Goal: Task Accomplishment & Management: Use online tool/utility

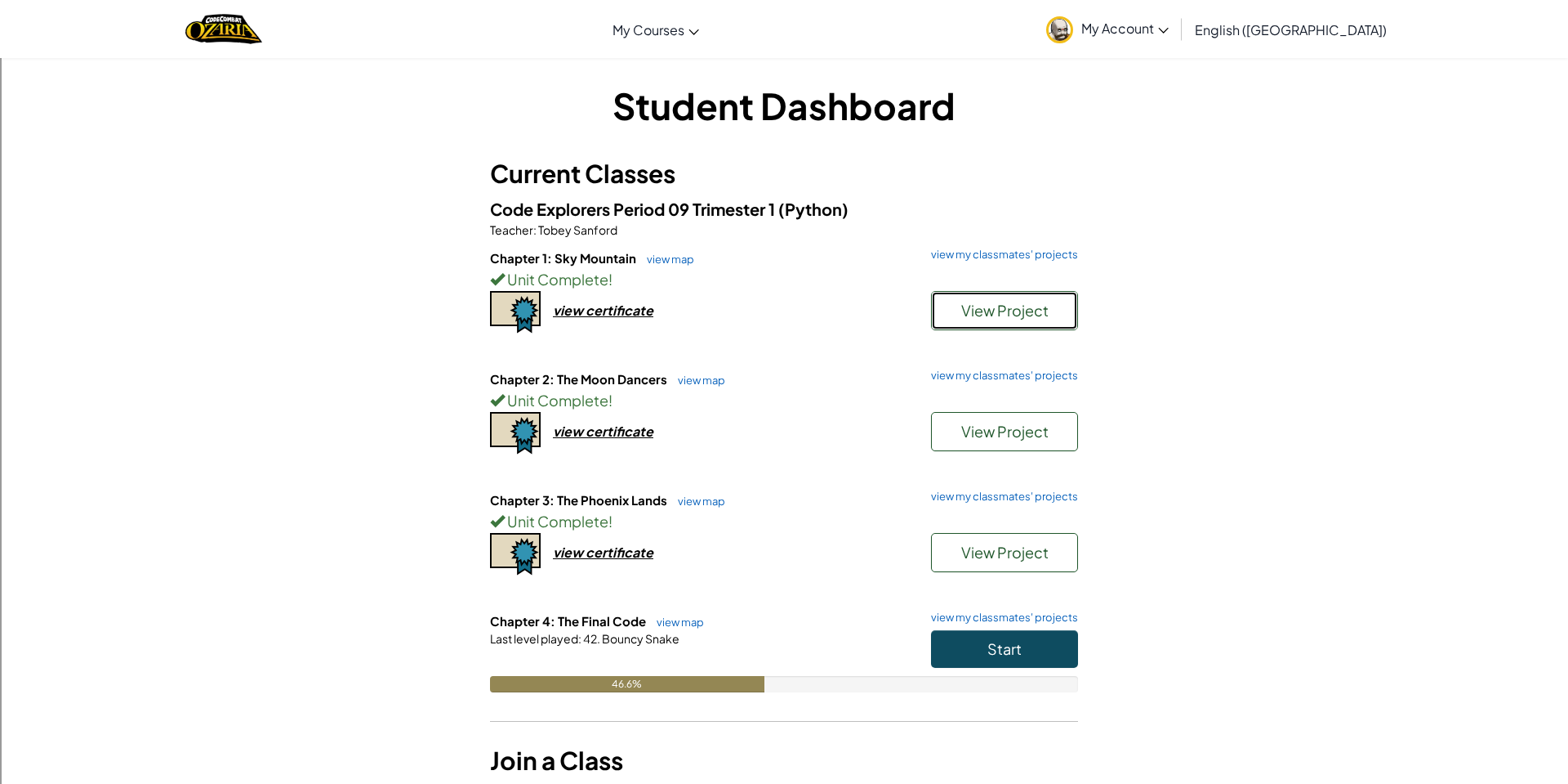
click at [966, 301] on span "View Project" at bounding box center [1005, 310] width 88 height 19
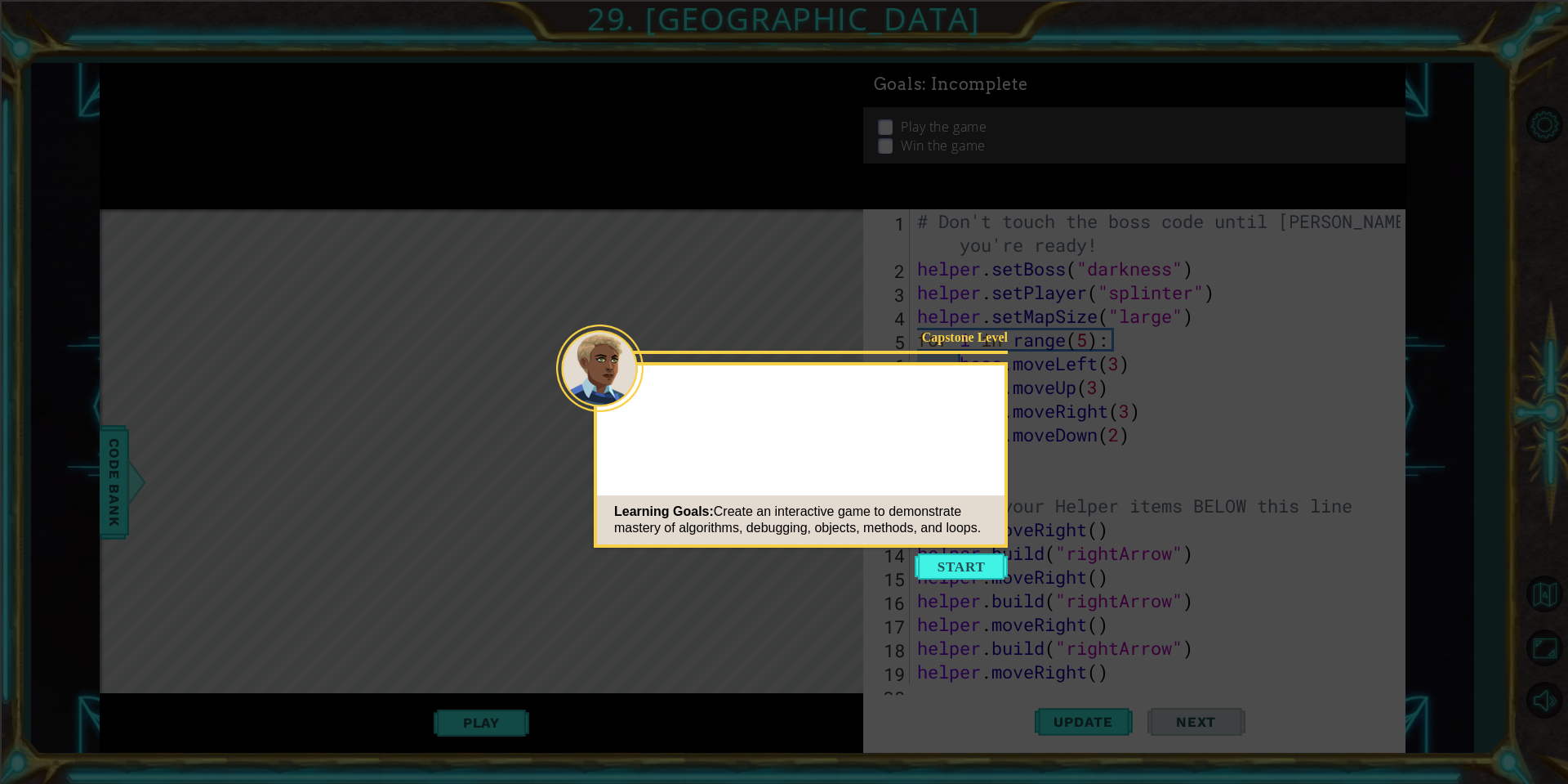
click at [973, 570] on button "Start" at bounding box center [961, 567] width 93 height 26
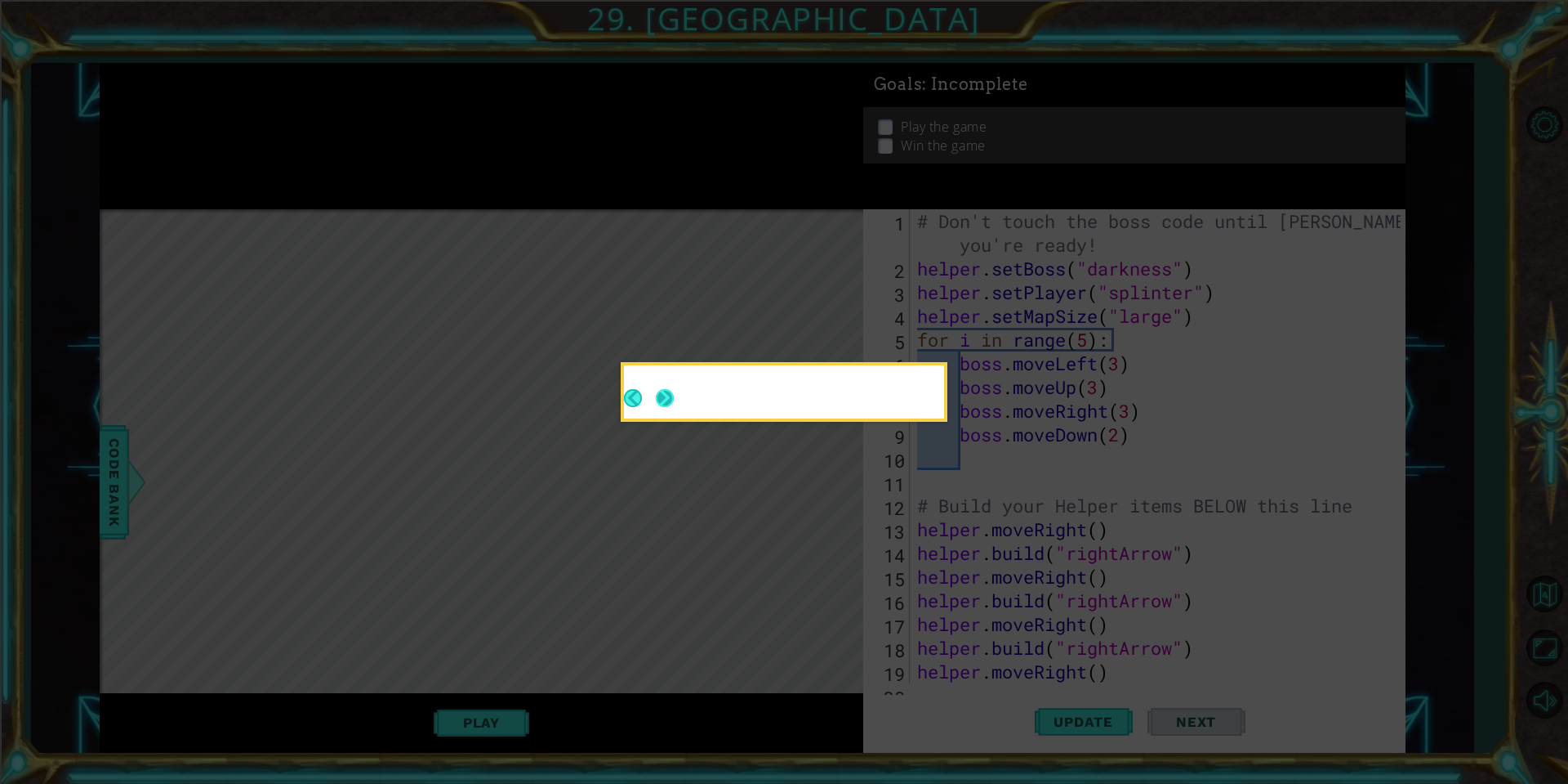
click at [672, 402] on button "Next" at bounding box center [665, 398] width 18 height 18
click at [673, 401] on button "Next" at bounding box center [665, 398] width 18 height 18
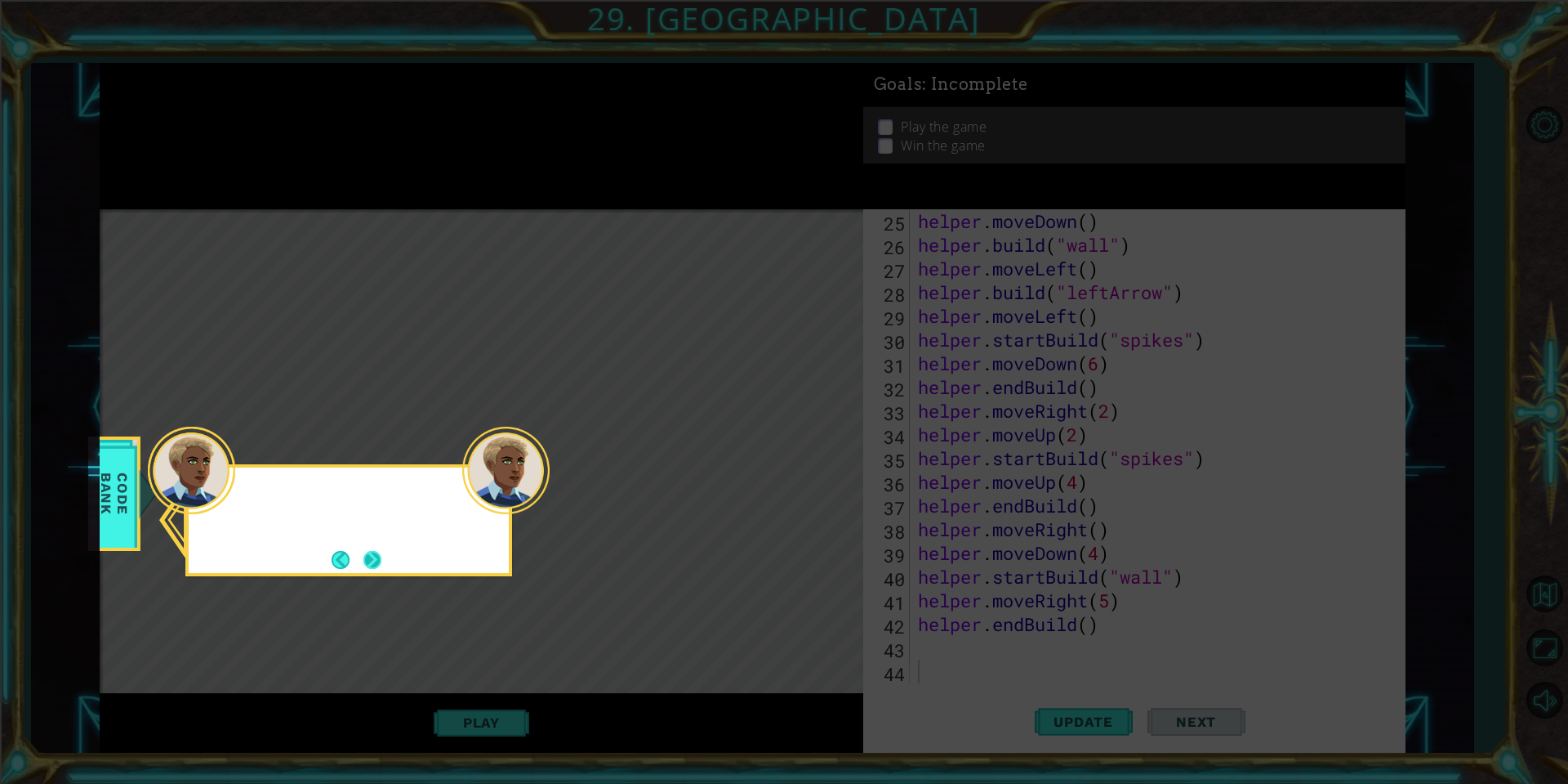
scroll to position [592, 0]
click at [378, 564] on button "Next" at bounding box center [373, 560] width 18 height 18
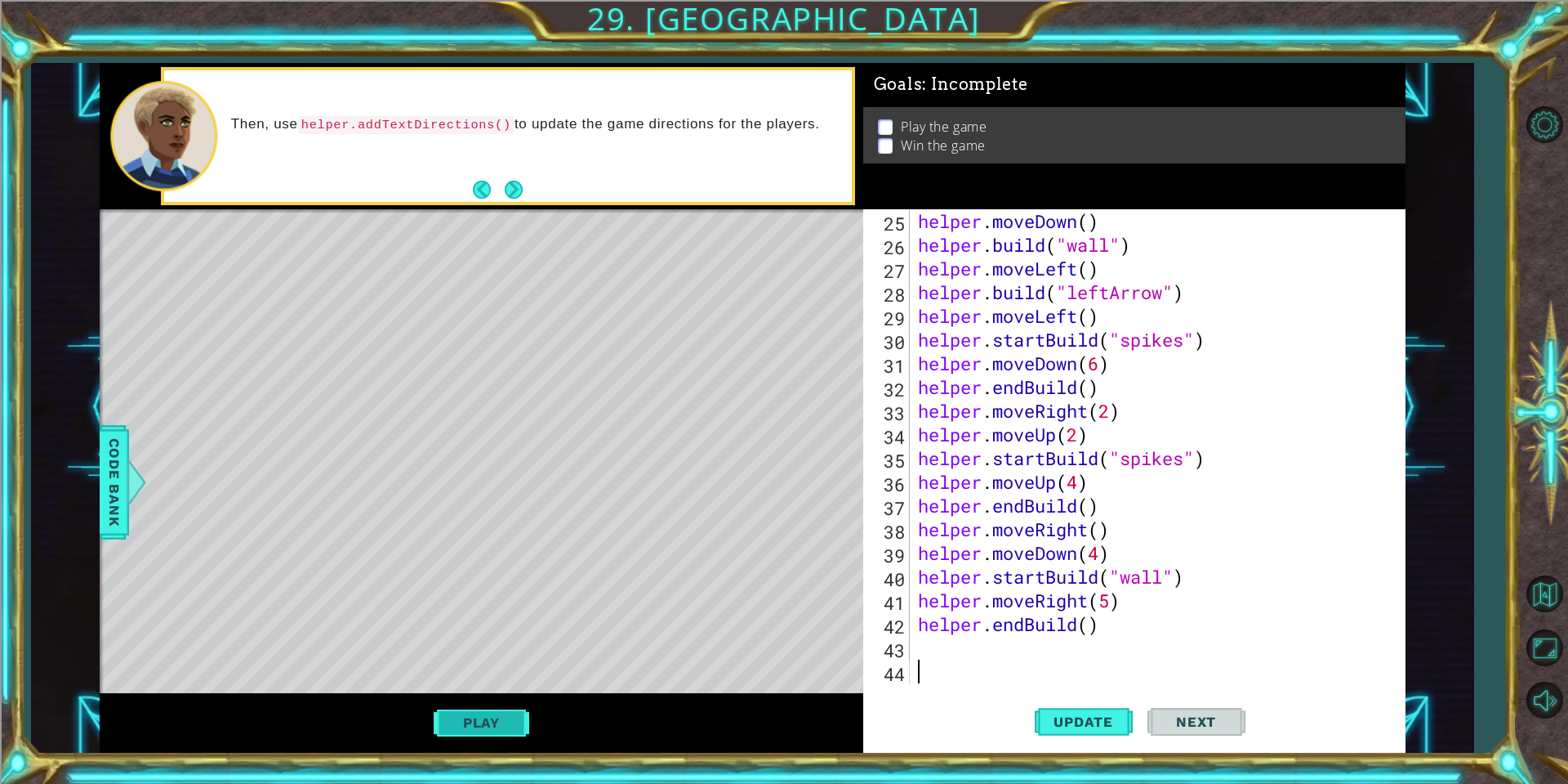
click at [472, 713] on button "Play" at bounding box center [481, 722] width 96 height 31
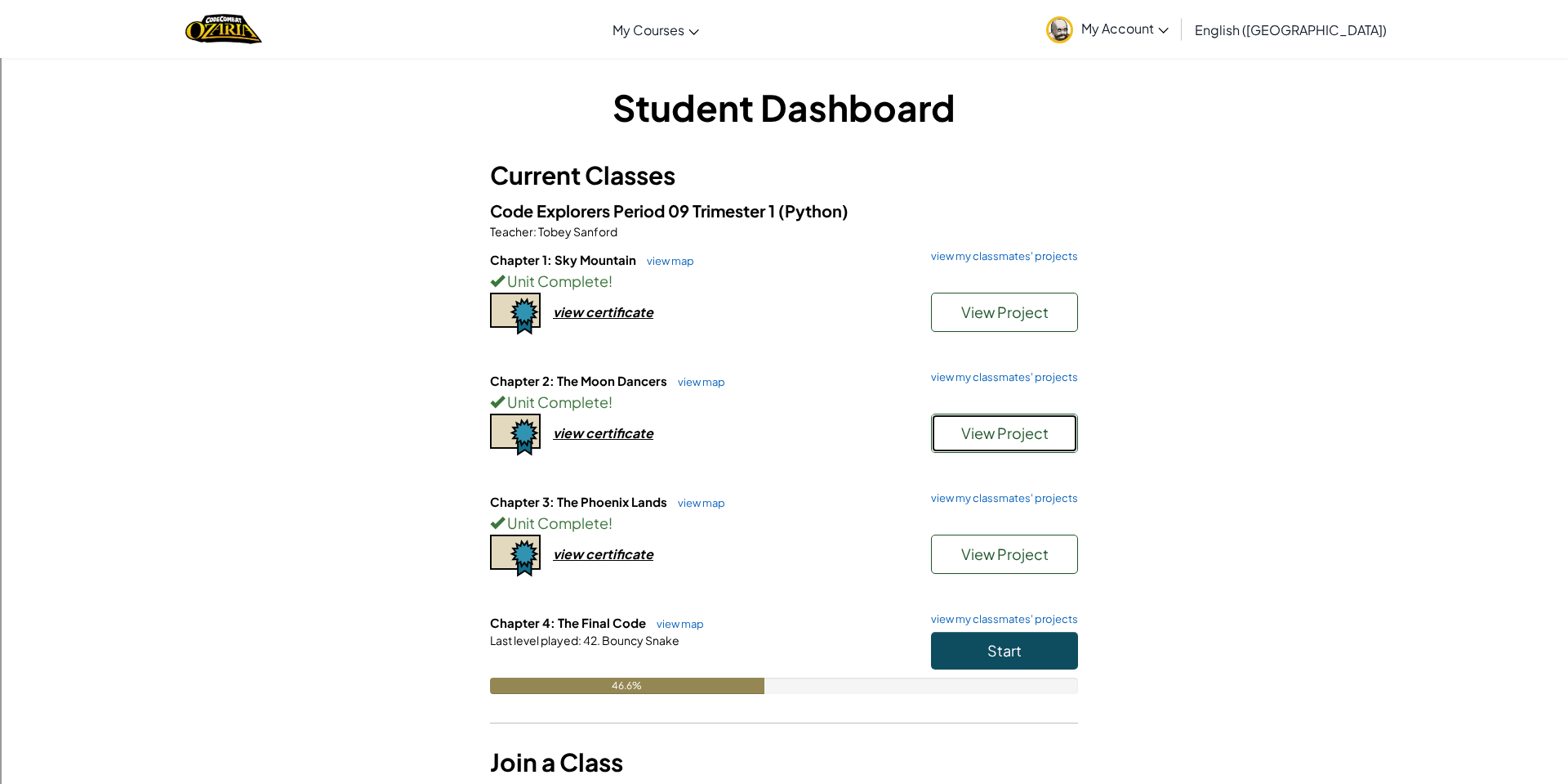
click at [960, 437] on button "View Project" at bounding box center [1004, 433] width 147 height 39
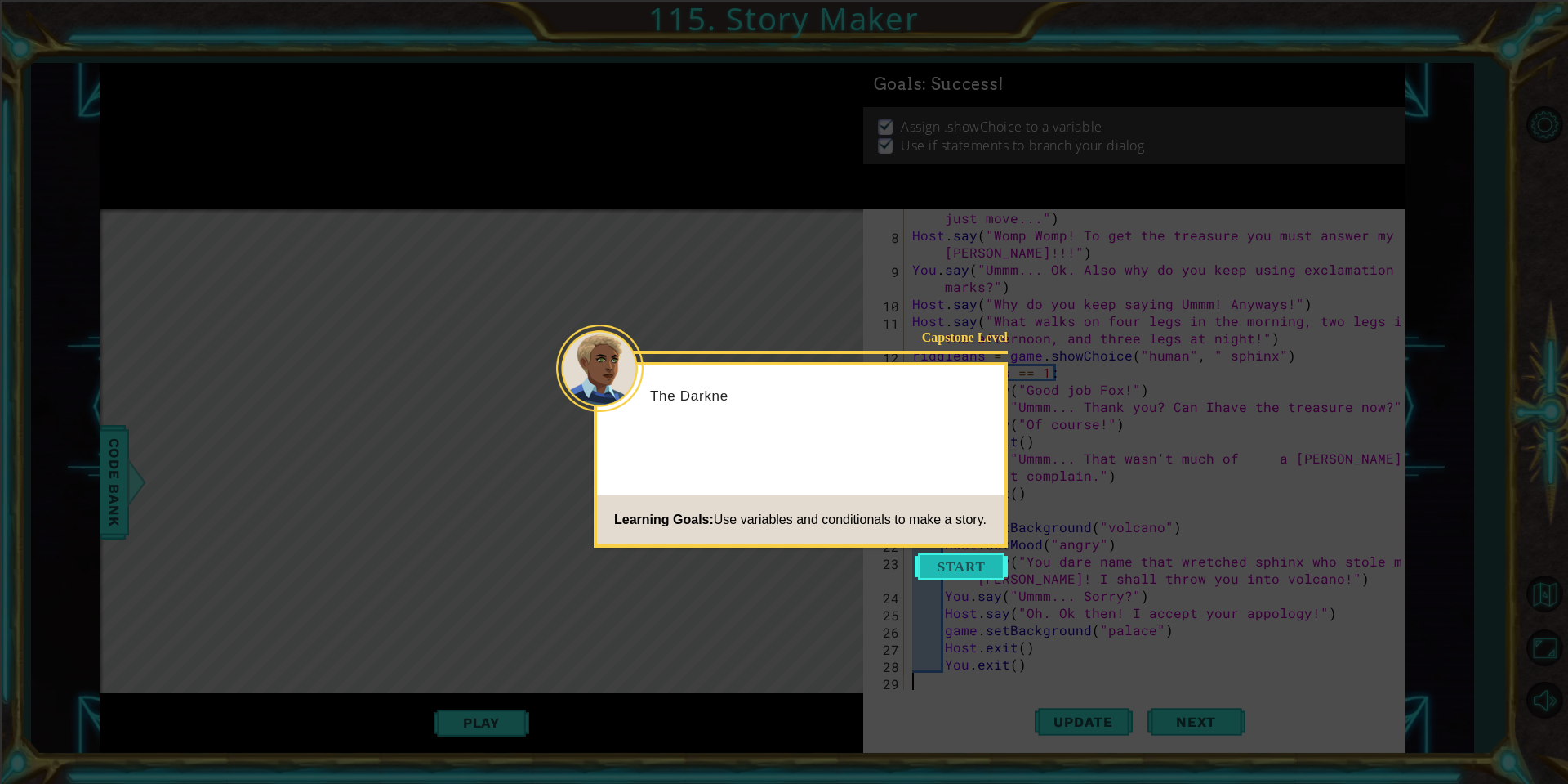
scroll to position [120, 0]
click at [975, 568] on button "Start" at bounding box center [961, 567] width 93 height 26
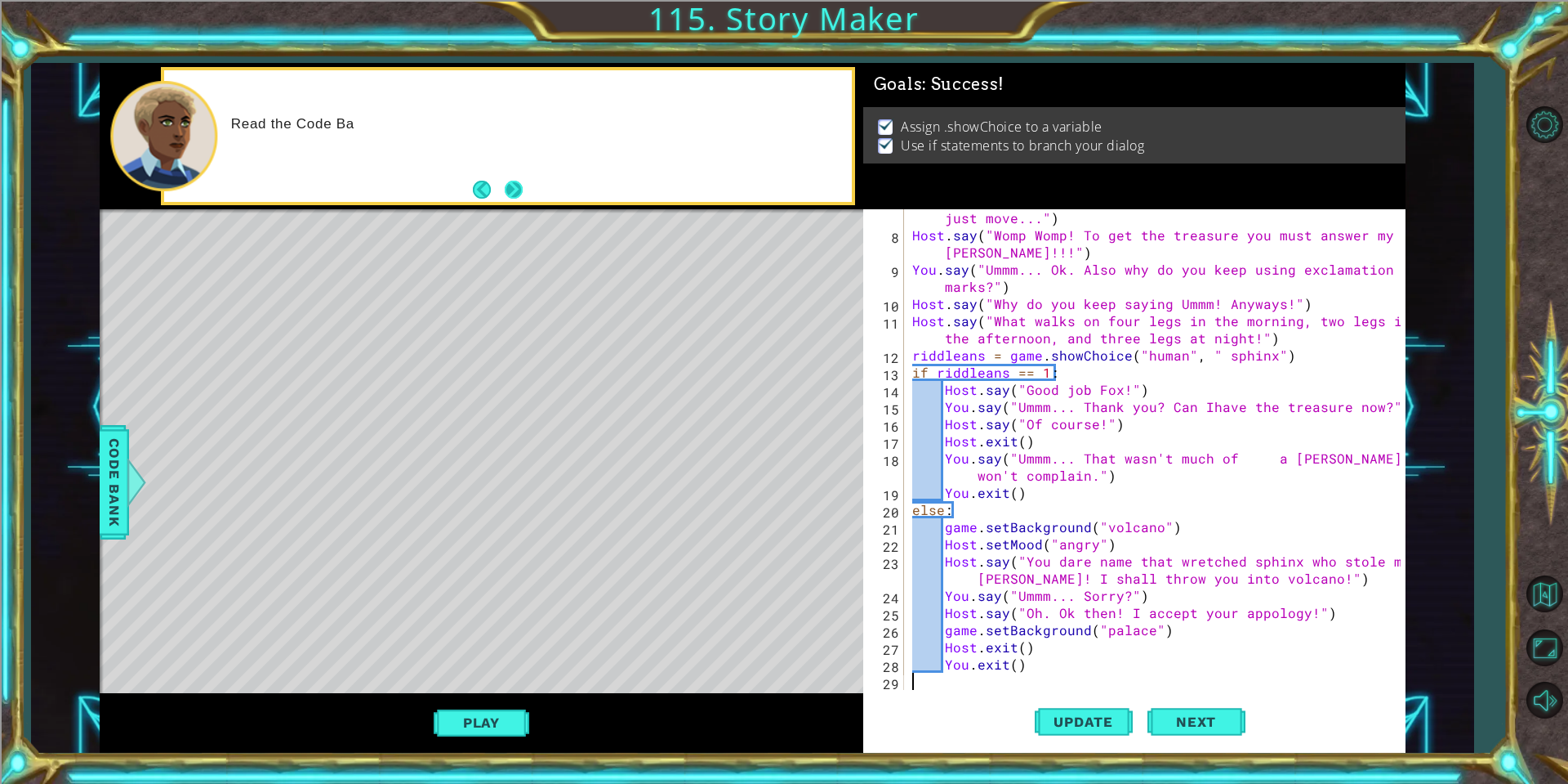
click at [513, 196] on button "Next" at bounding box center [514, 190] width 20 height 20
click at [495, 719] on button "Play" at bounding box center [481, 722] width 96 height 31
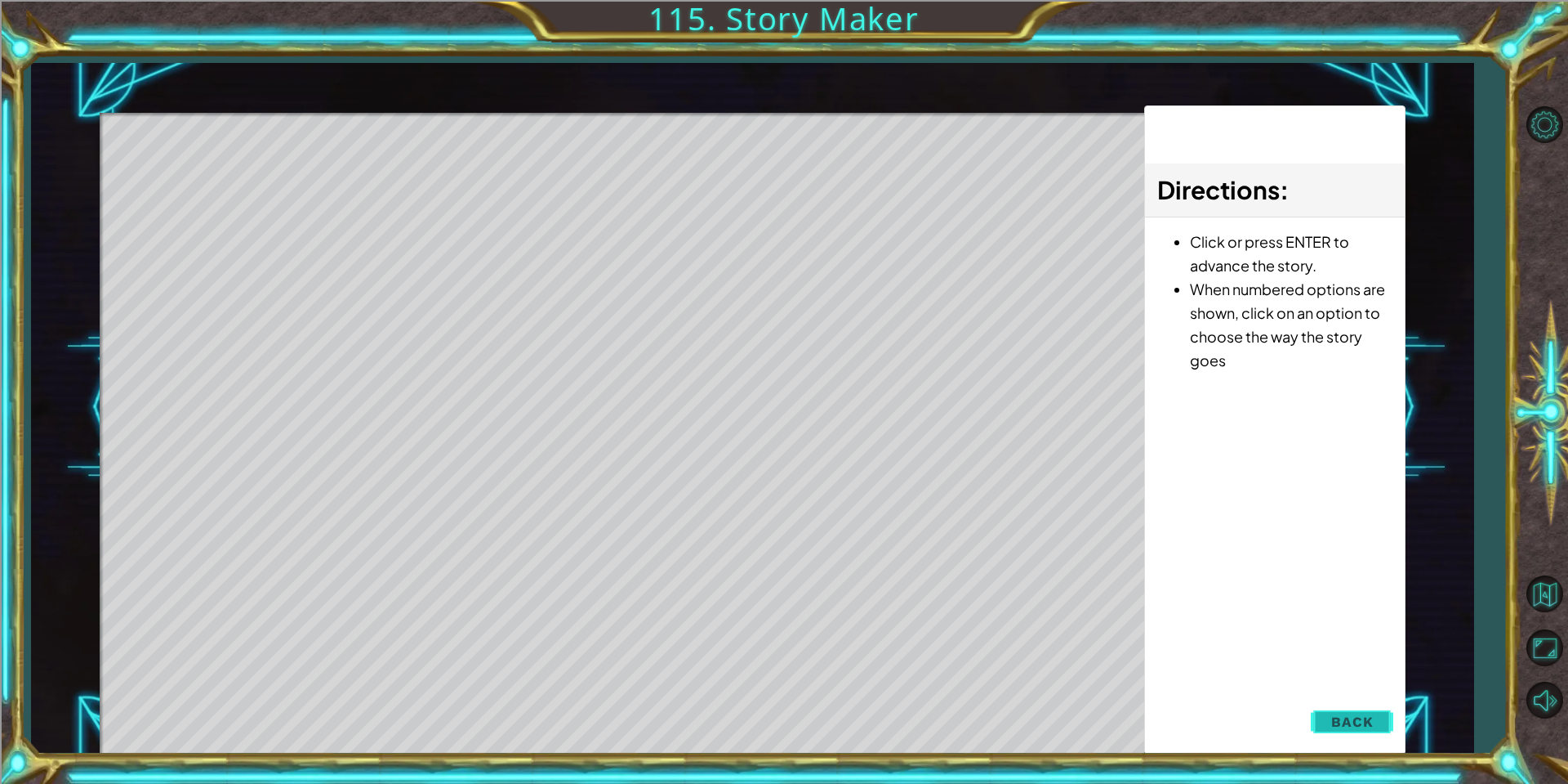
click at [1376, 730] on button "Back" at bounding box center [1352, 721] width 83 height 33
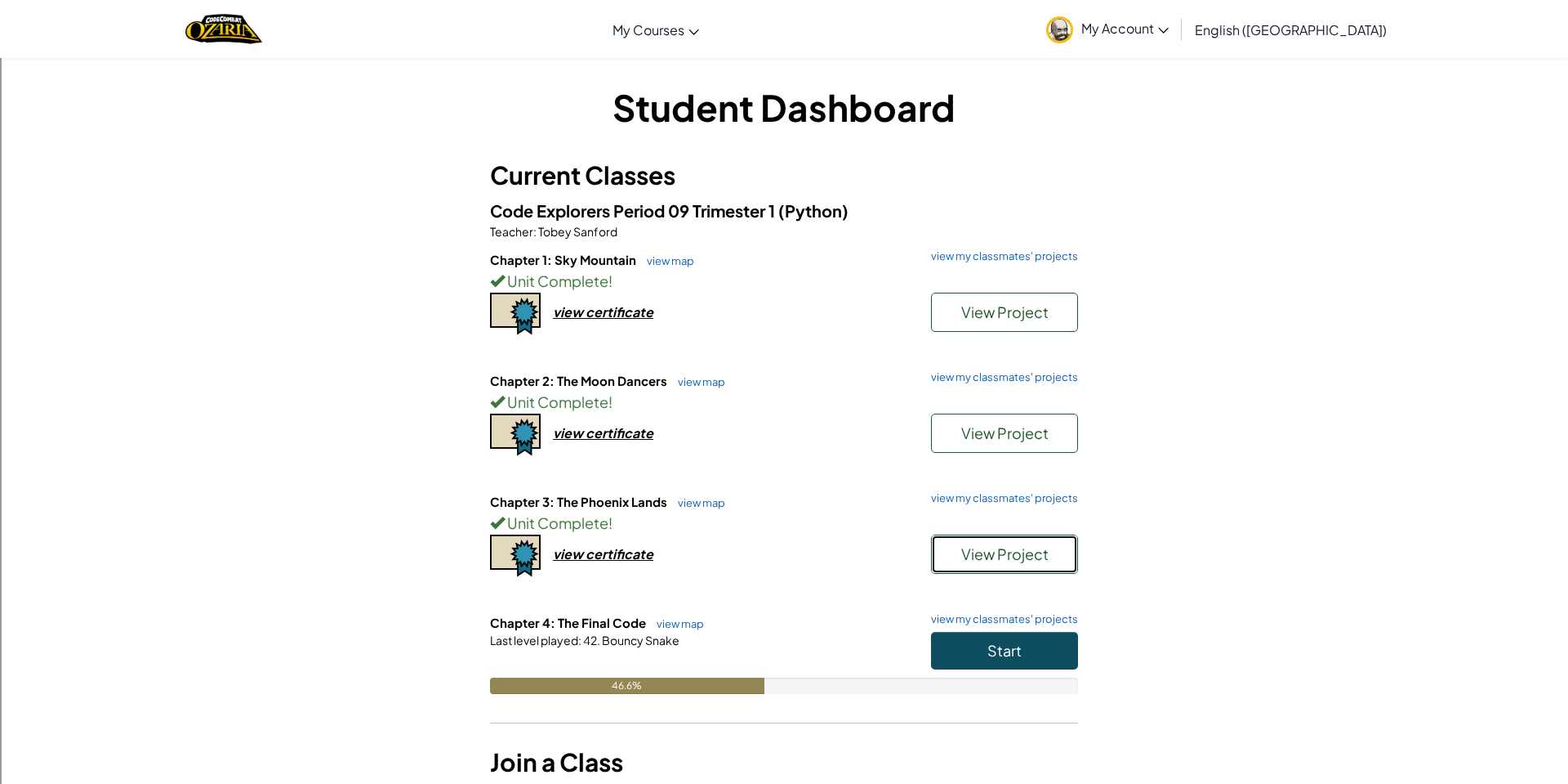
click at [984, 556] on span "View Project" at bounding box center [1005, 554] width 88 height 19
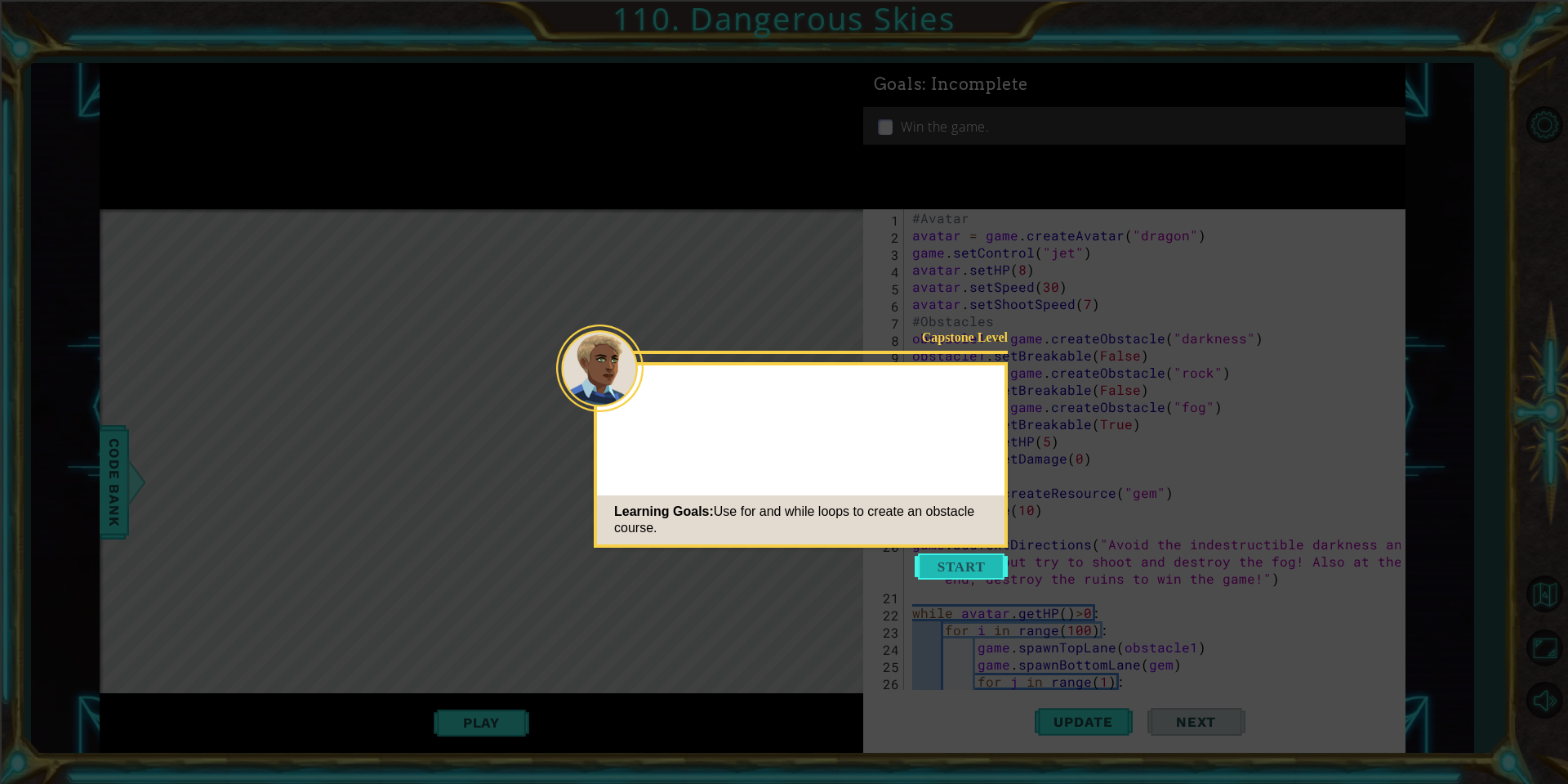
click at [969, 570] on button "Start" at bounding box center [961, 567] width 93 height 26
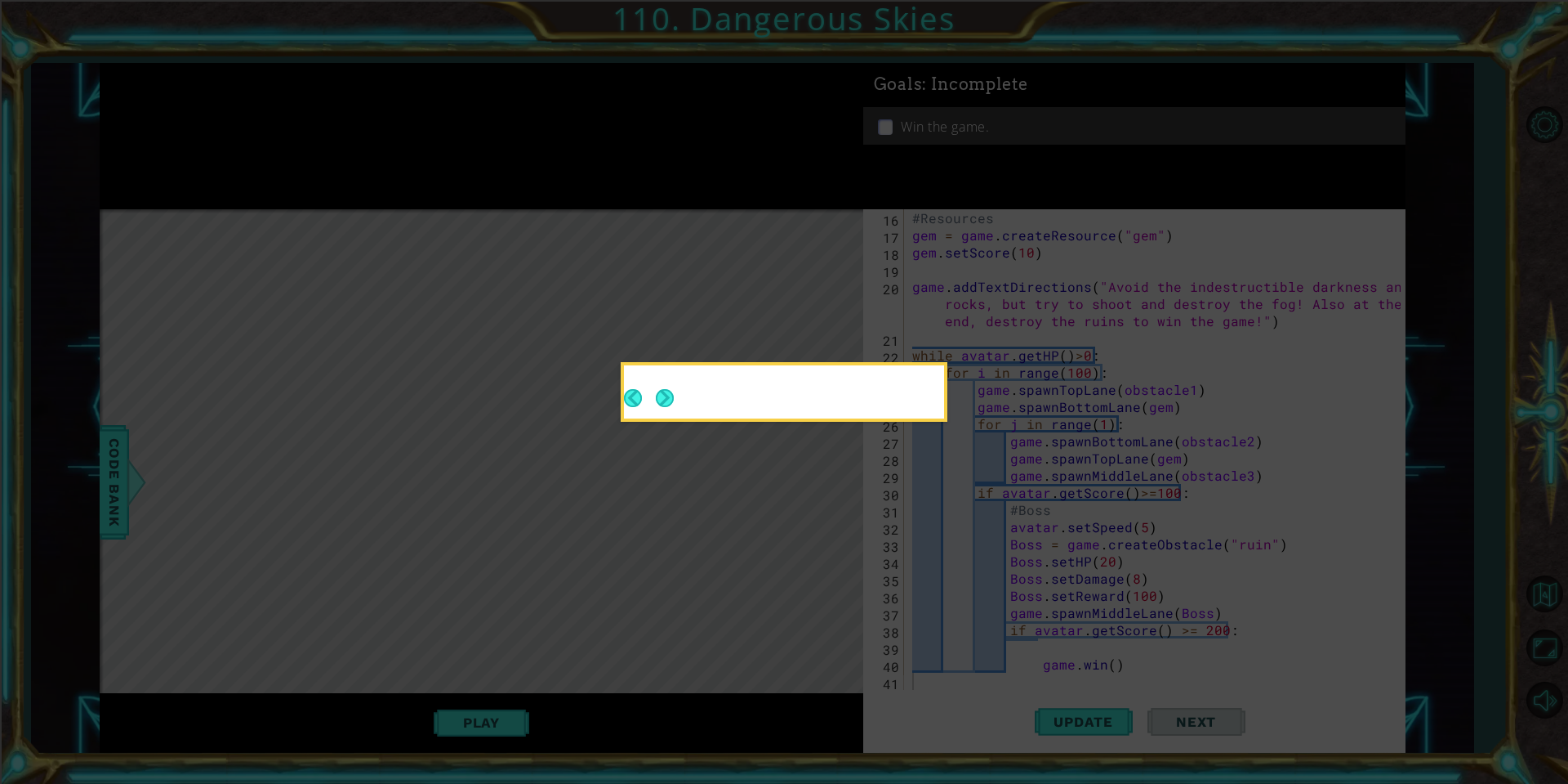
scroll to position [257, 0]
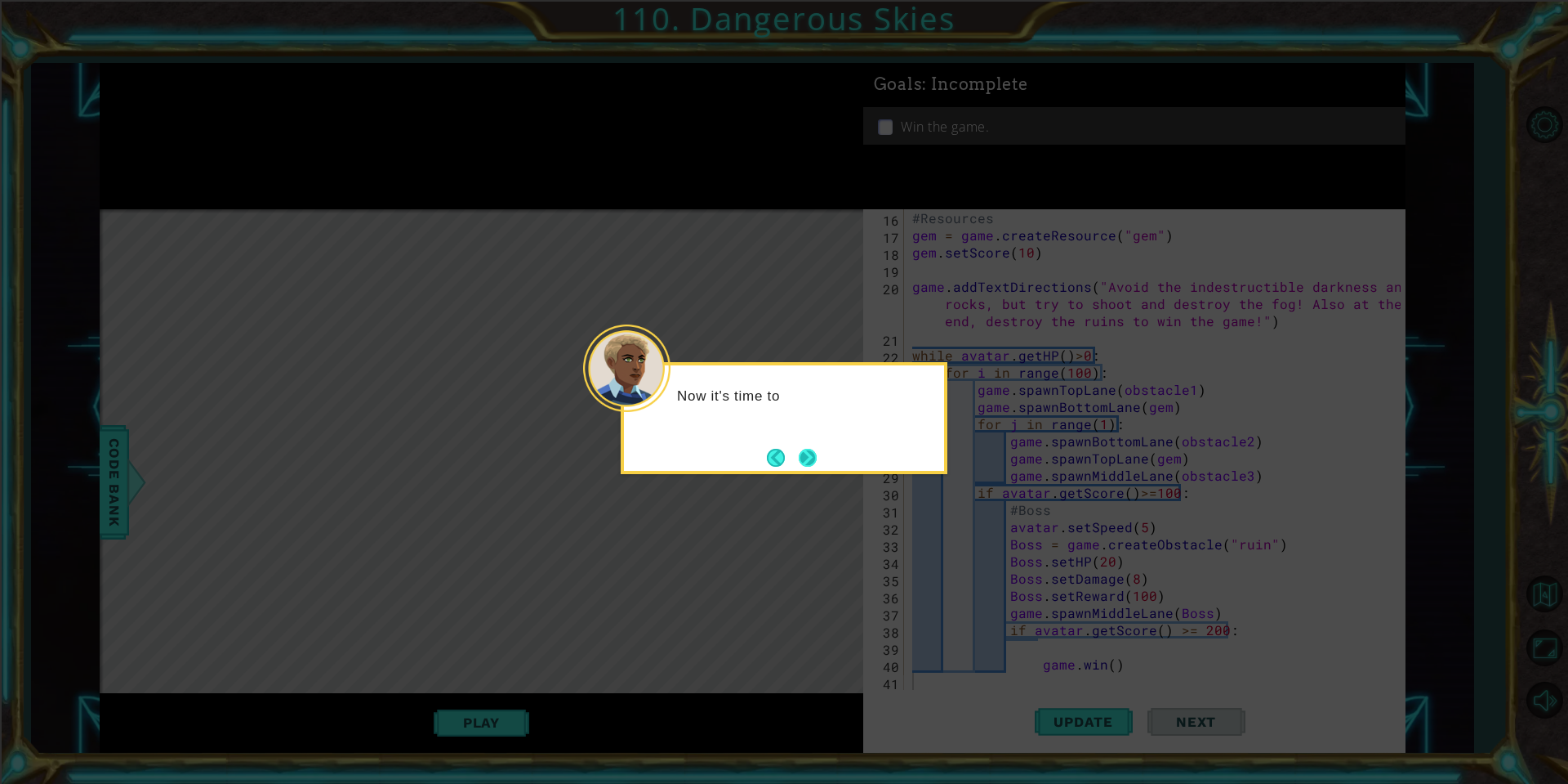
click at [798, 449] on button "Next" at bounding box center [807, 458] width 18 height 18
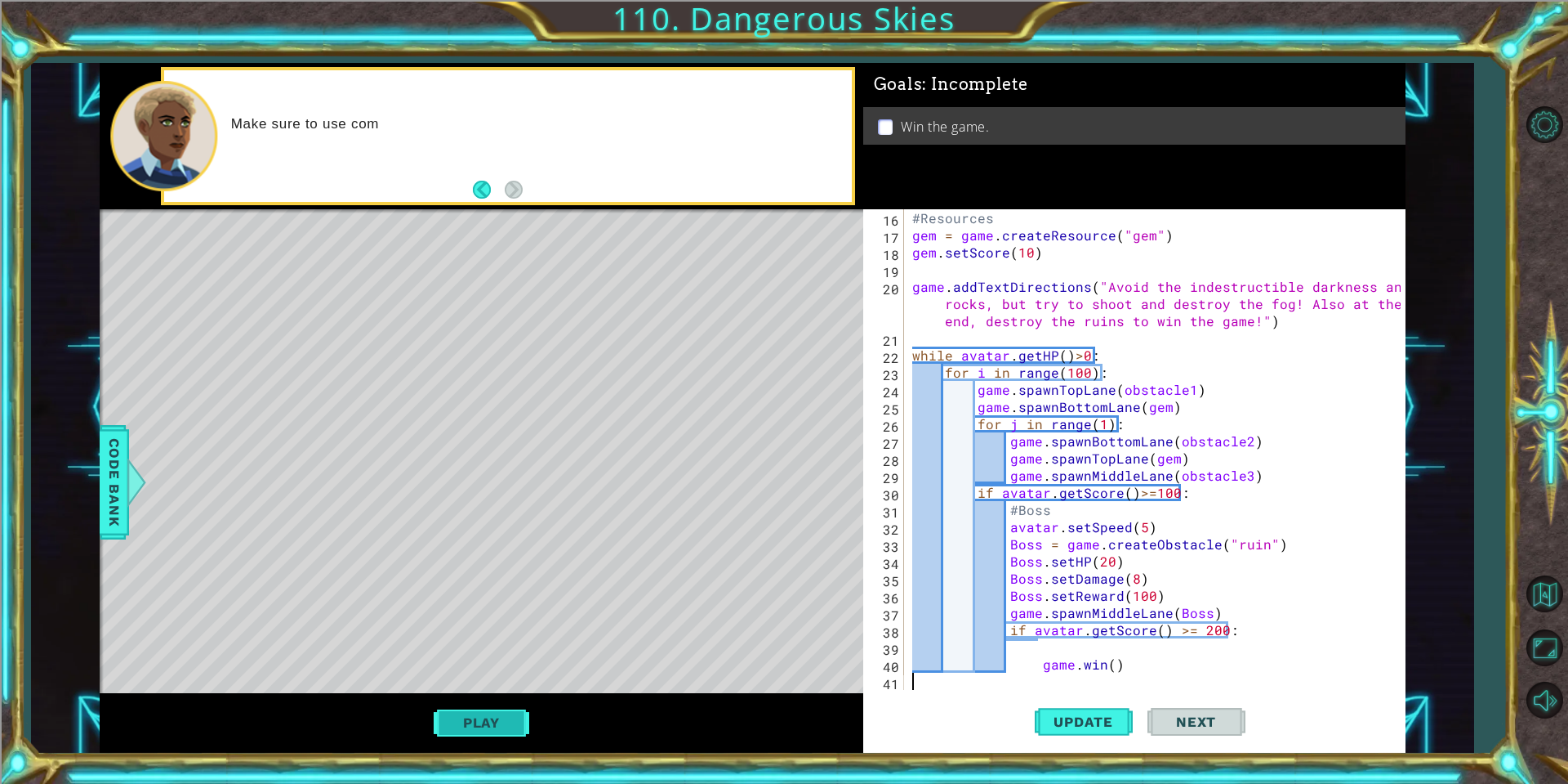
click at [475, 725] on button "Play" at bounding box center [481, 722] width 96 height 31
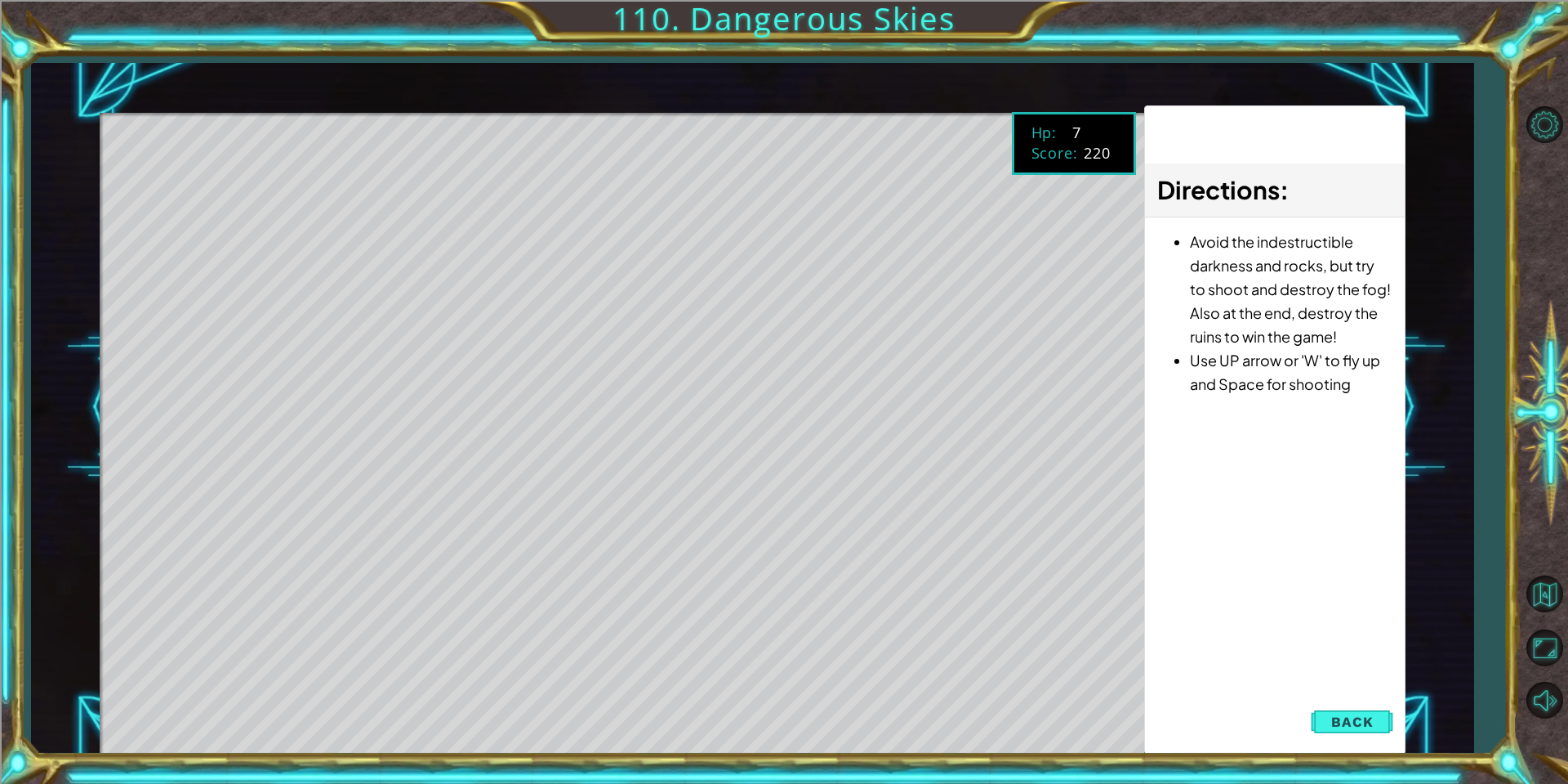
click at [1350, 701] on div "Directions : Avoid the indestructible darkness and rocks, but try to shoot and …" at bounding box center [1275, 430] width 261 height 649
click at [1358, 722] on span "Back" at bounding box center [1353, 721] width 42 height 16
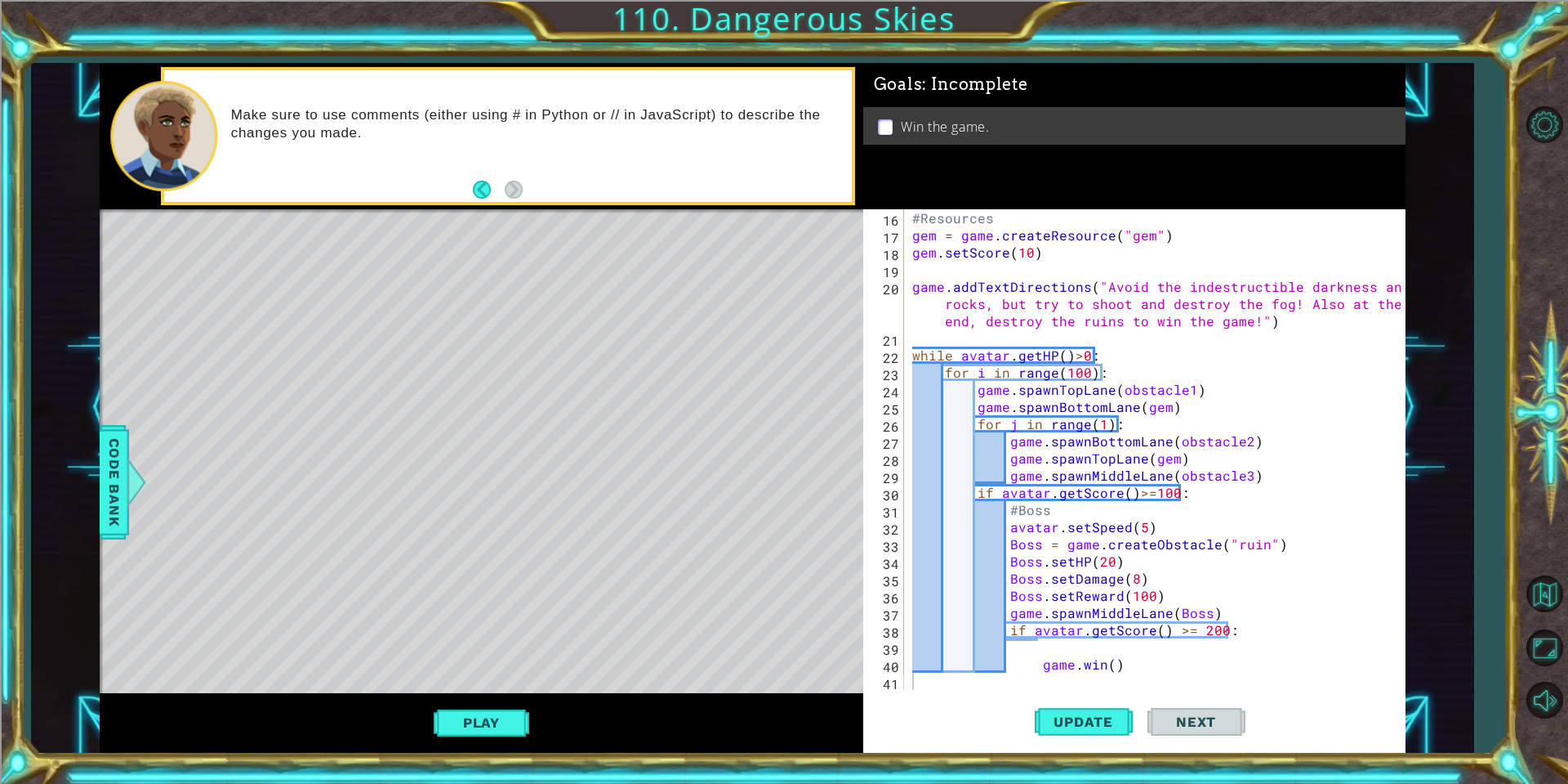
type textarea "#Resources"
drag, startPoint x: 1006, startPoint y: 214, endPoint x: 970, endPoint y: 215, distance: 36.0
click at [938, 217] on div "#Resources gem = game . createResource ( "gem" ) gem . setScore ( 10 ) game . a…" at bounding box center [1158, 467] width 499 height 515
click at [1051, 222] on div "#Resources gem = game . createResource ( "gem" ) gem . setScore ( 10 ) game . a…" at bounding box center [1154, 450] width 491 height 481
click at [120, 469] on span "Code Bank" at bounding box center [115, 482] width 26 height 100
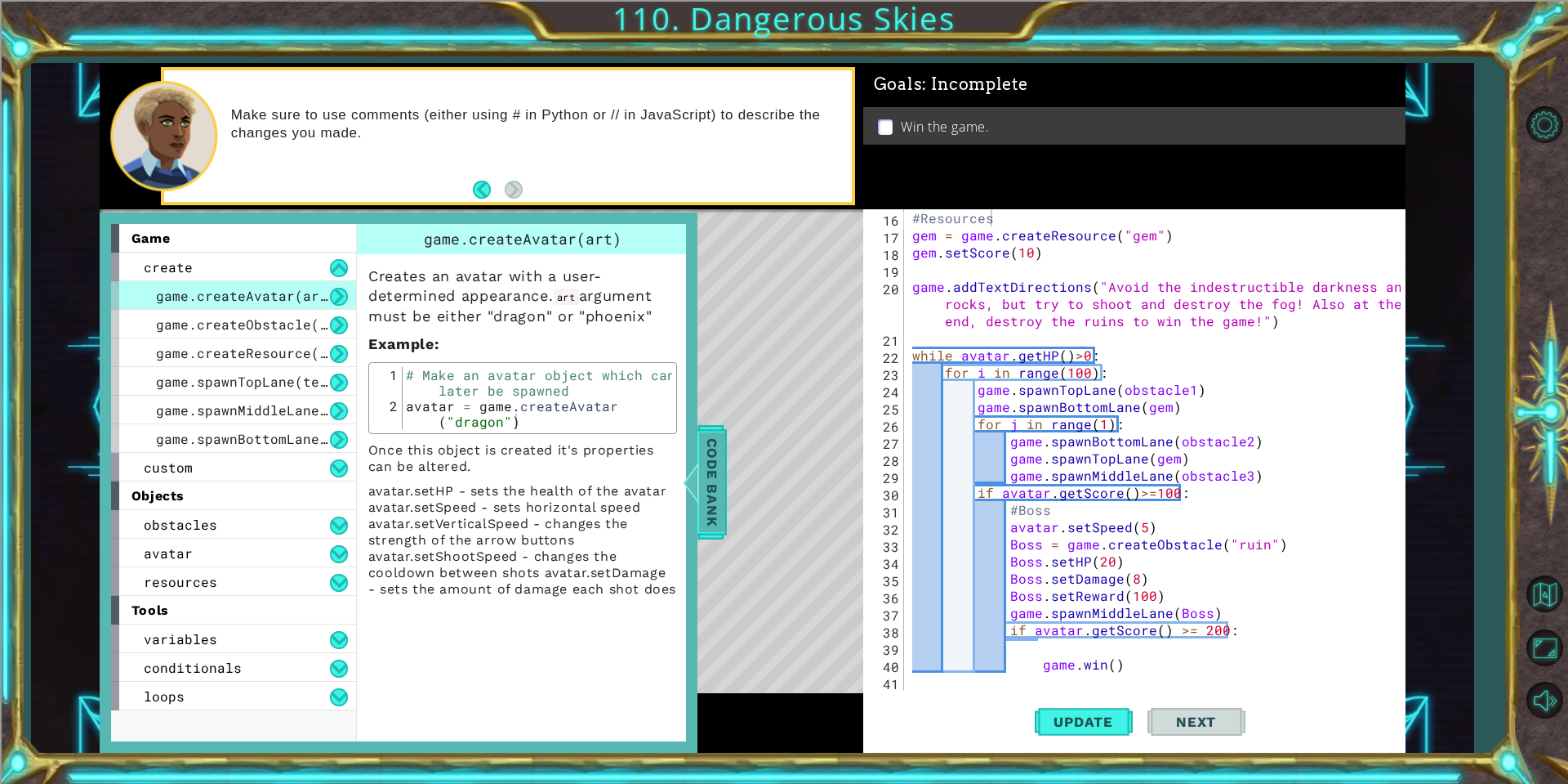
click at [711, 456] on span "Code Bank" at bounding box center [712, 482] width 26 height 100
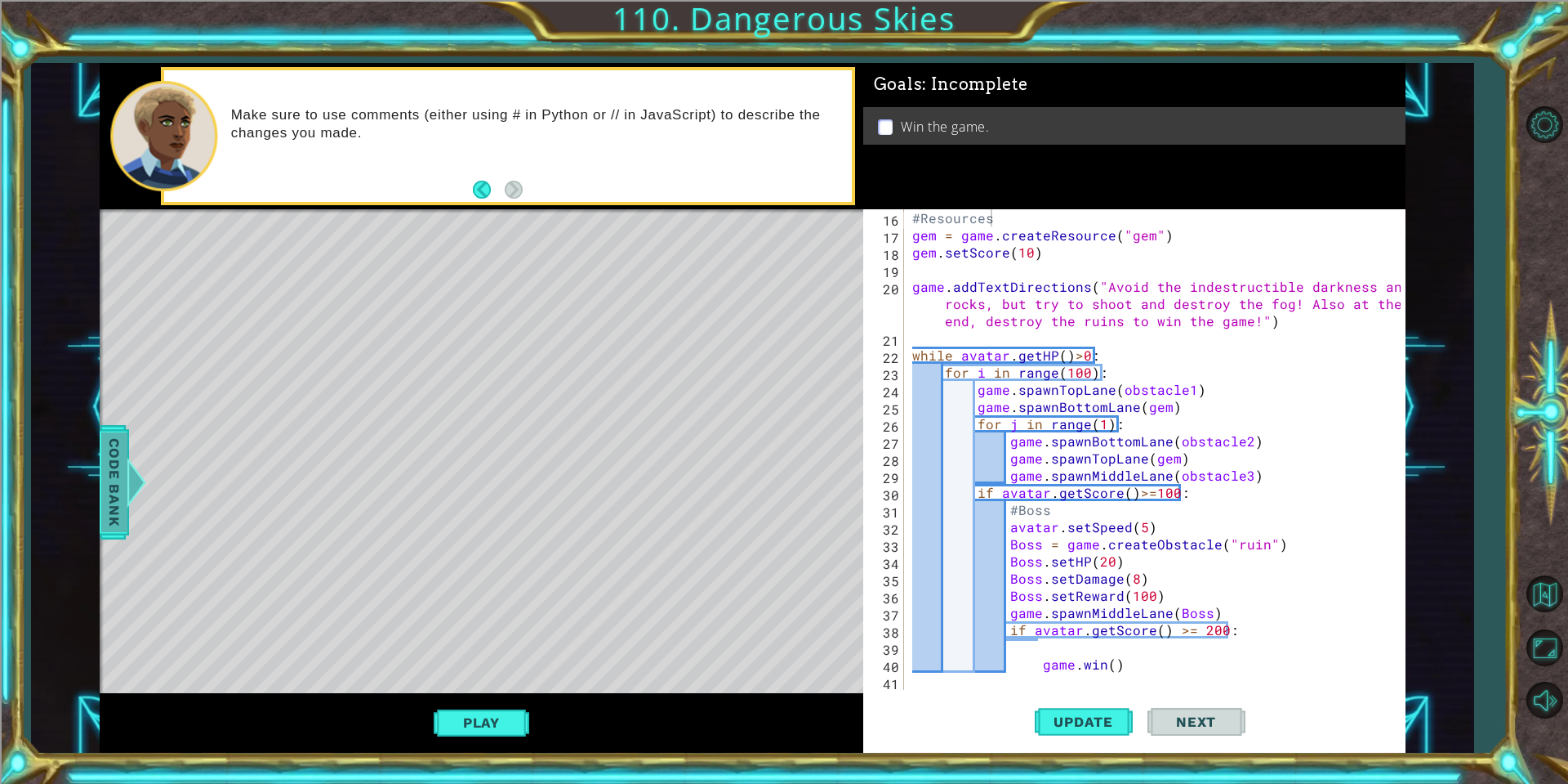
click at [111, 477] on span "Code Bank" at bounding box center [115, 482] width 26 height 100
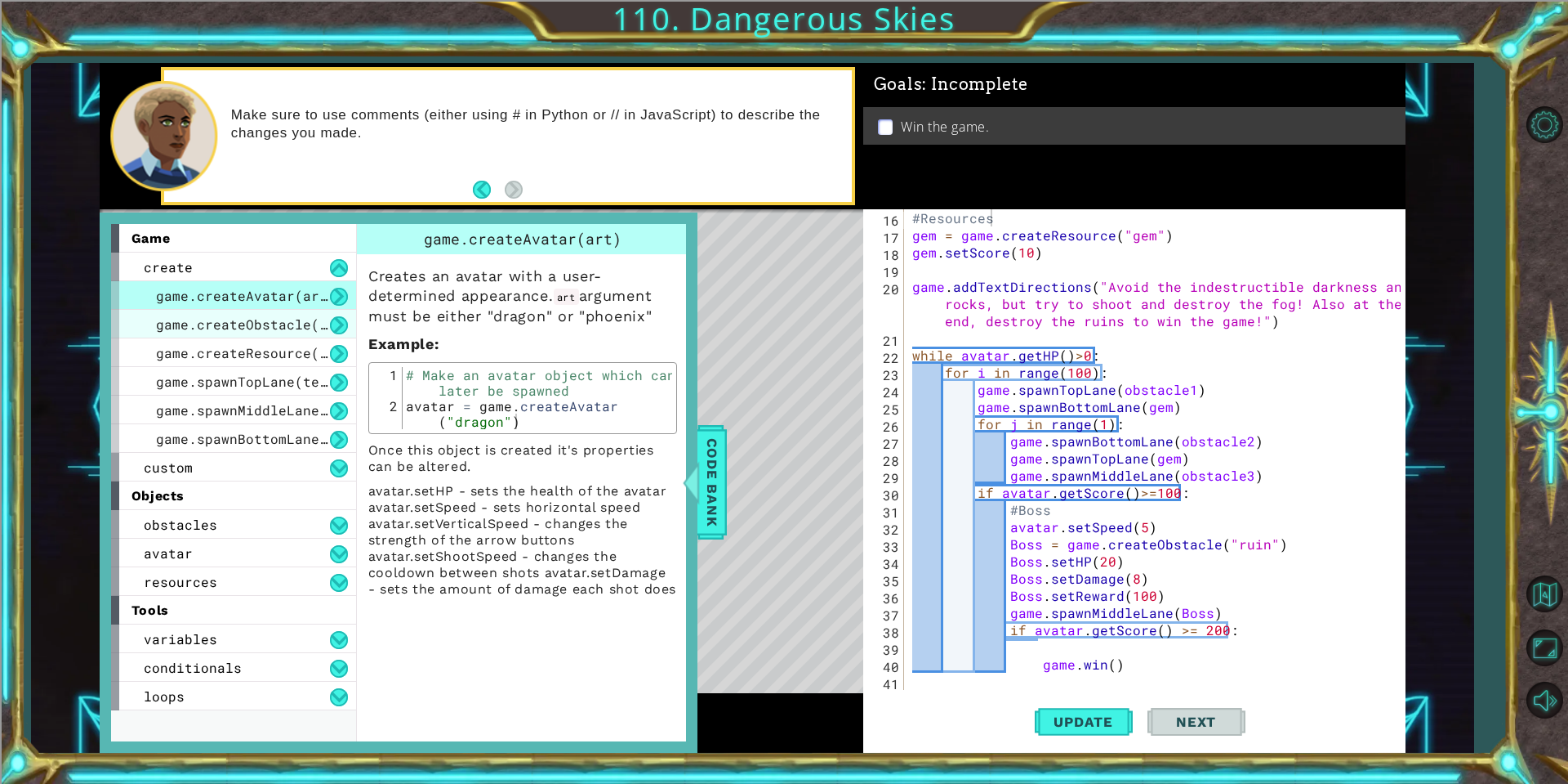
click at [310, 330] on span "game.createObstacle(art)" at bounding box center [254, 323] width 196 height 17
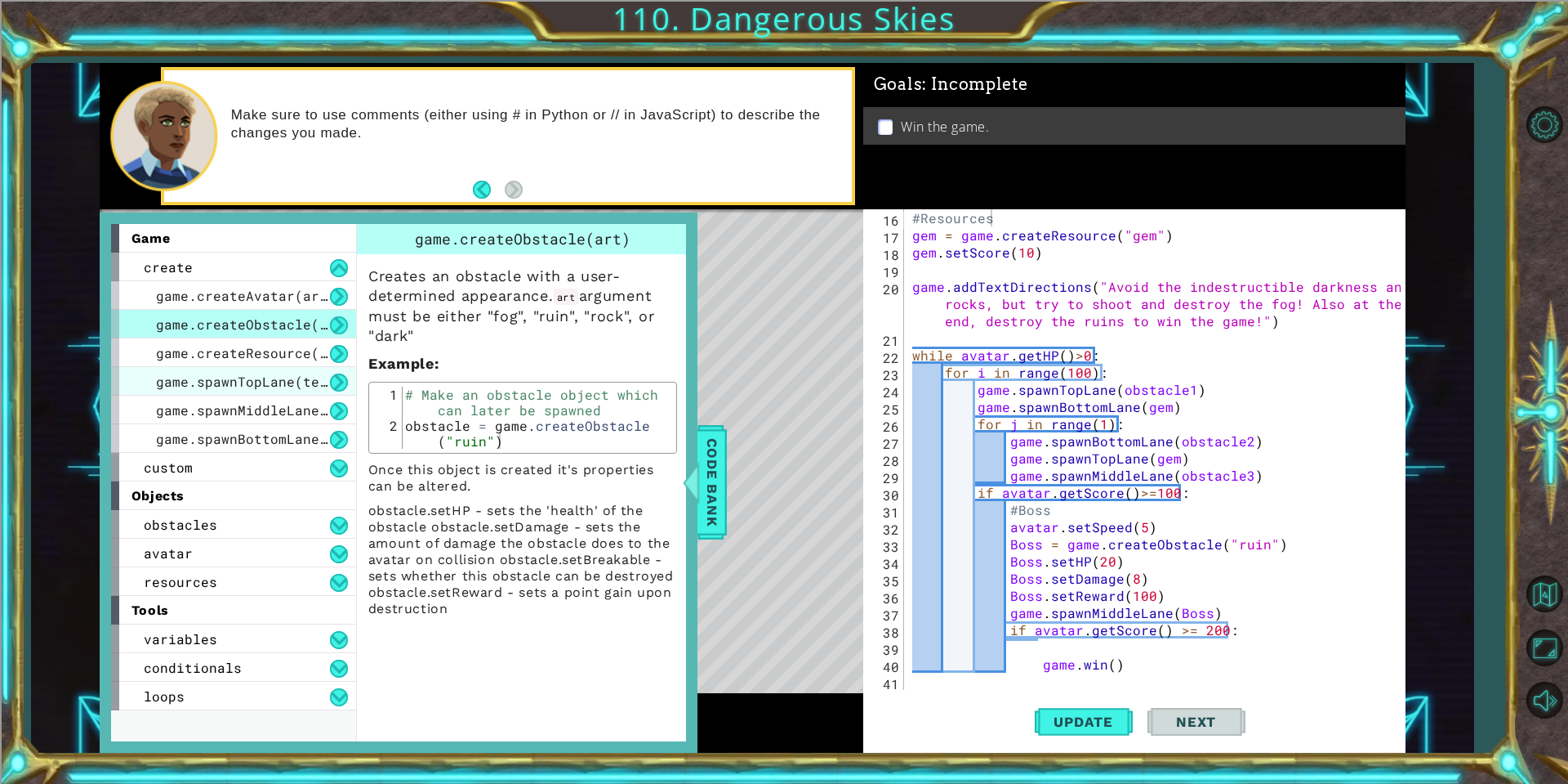
click at [272, 385] on span "game.spawnTopLane(template)" at bounding box center [266, 381] width 220 height 17
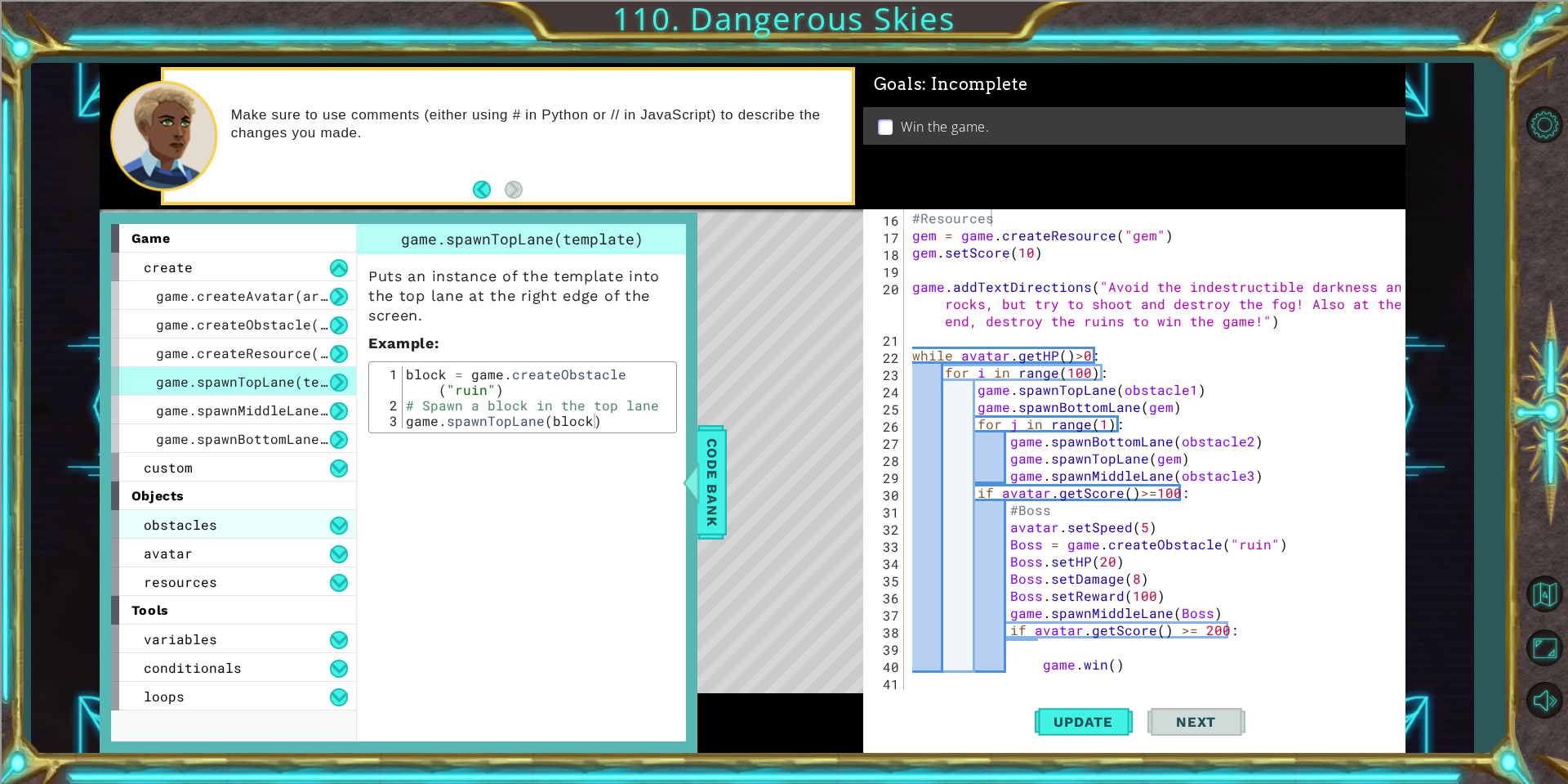
click at [260, 533] on div "obstacles" at bounding box center [233, 524] width 245 height 29
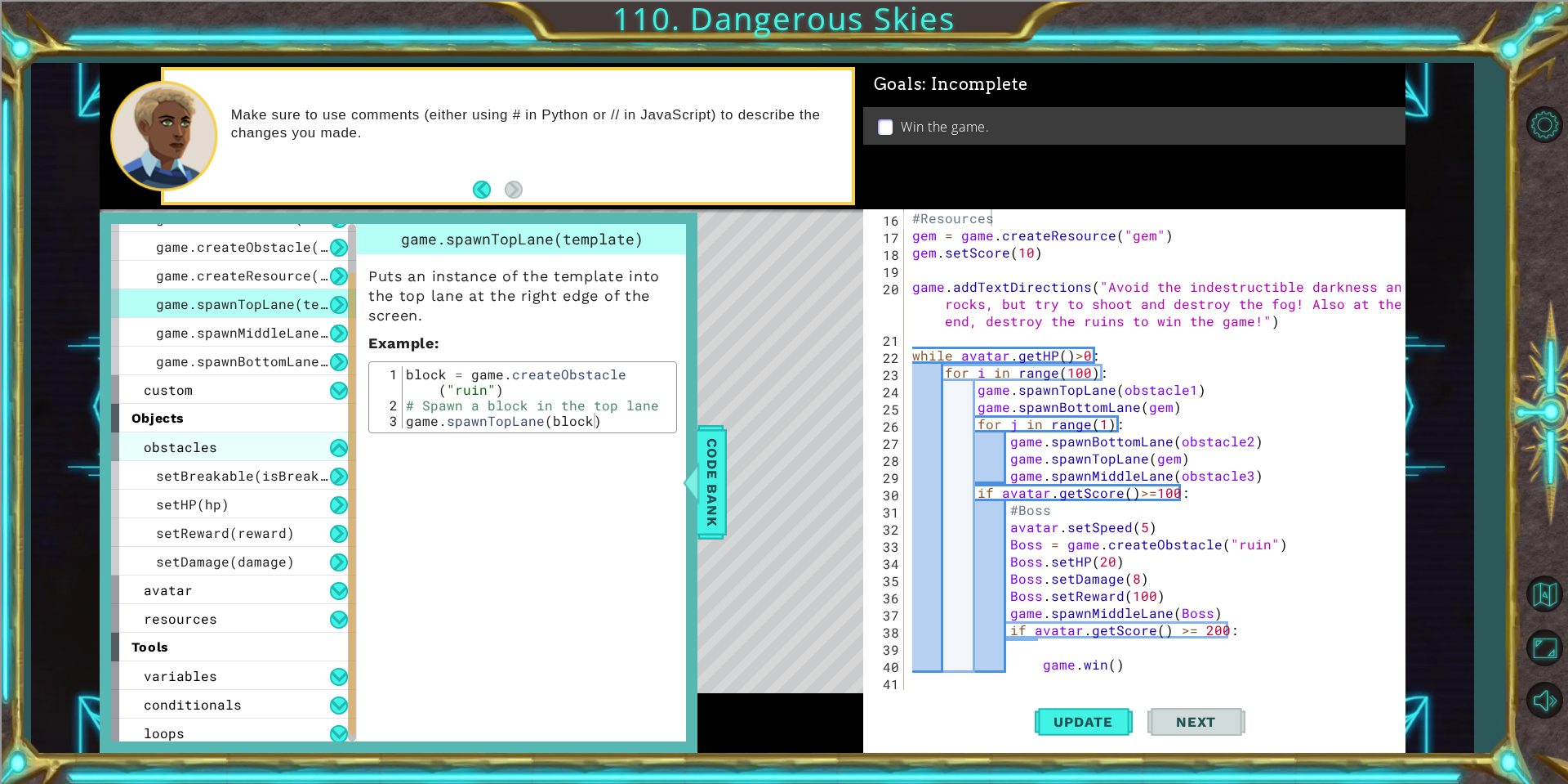
scroll to position [84, 0]
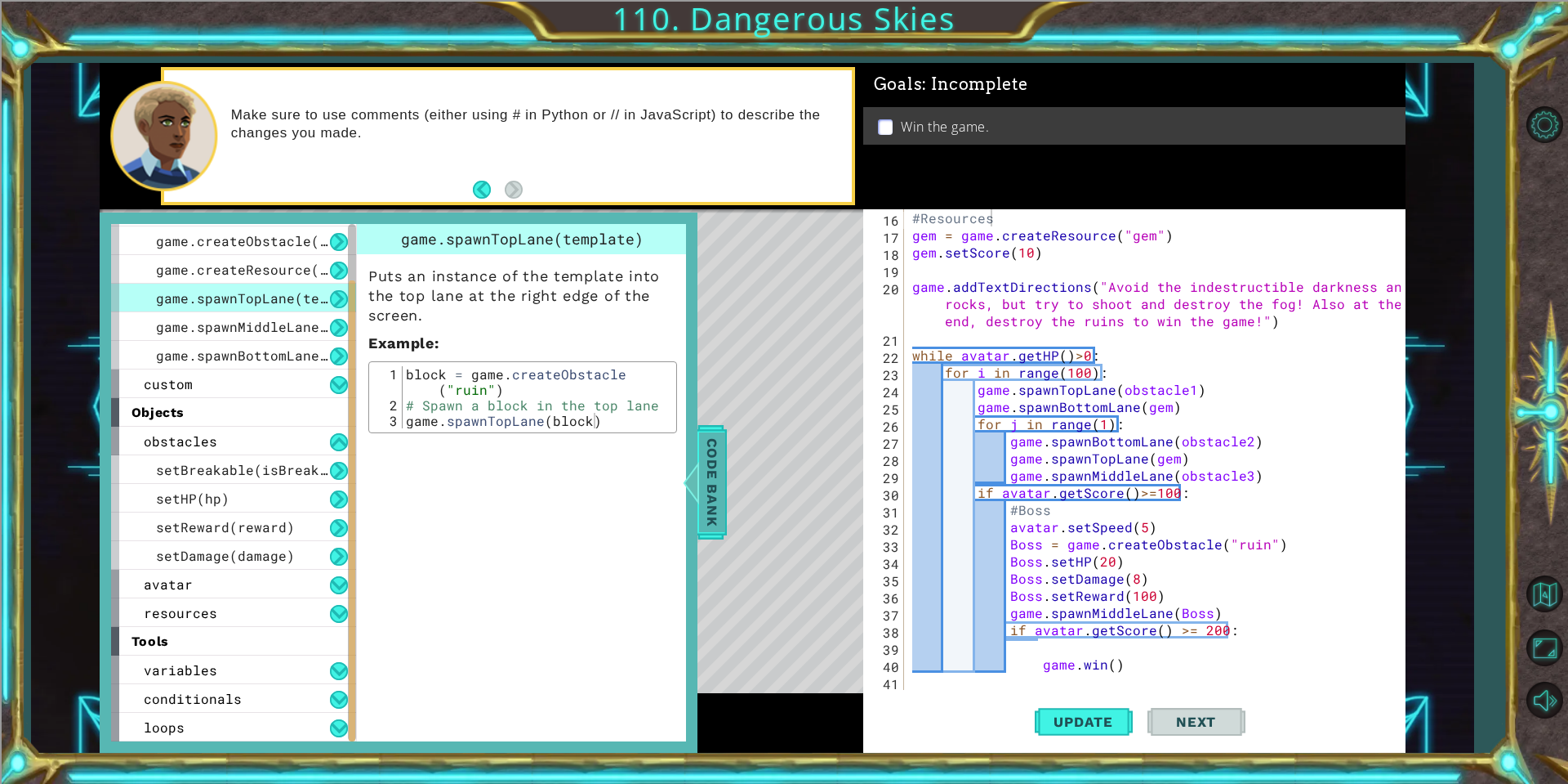
click at [721, 504] on span "Code Bank" at bounding box center [712, 482] width 26 height 100
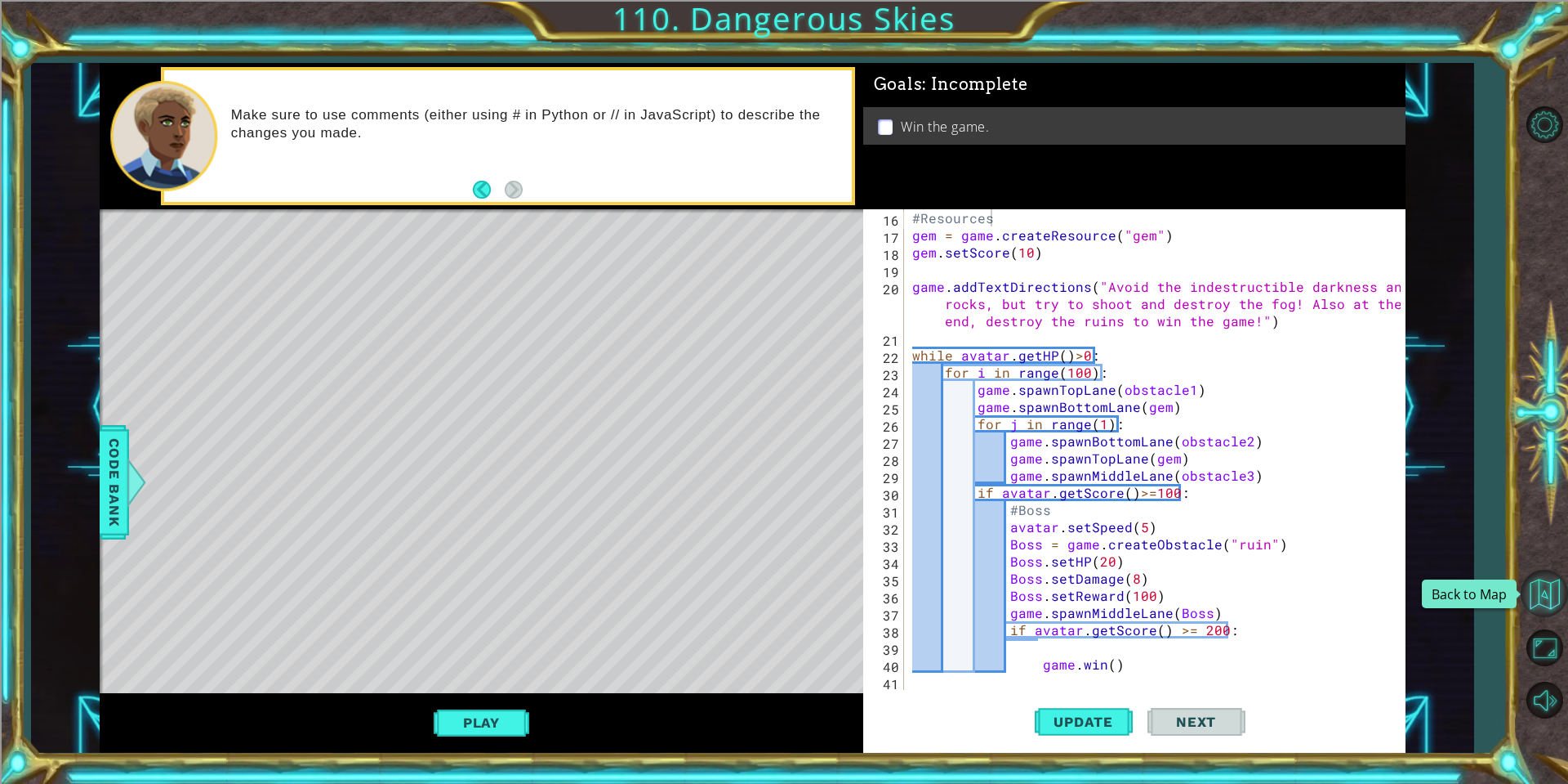
click at [1537, 585] on button "Back to Map" at bounding box center [1545, 593] width 48 height 48
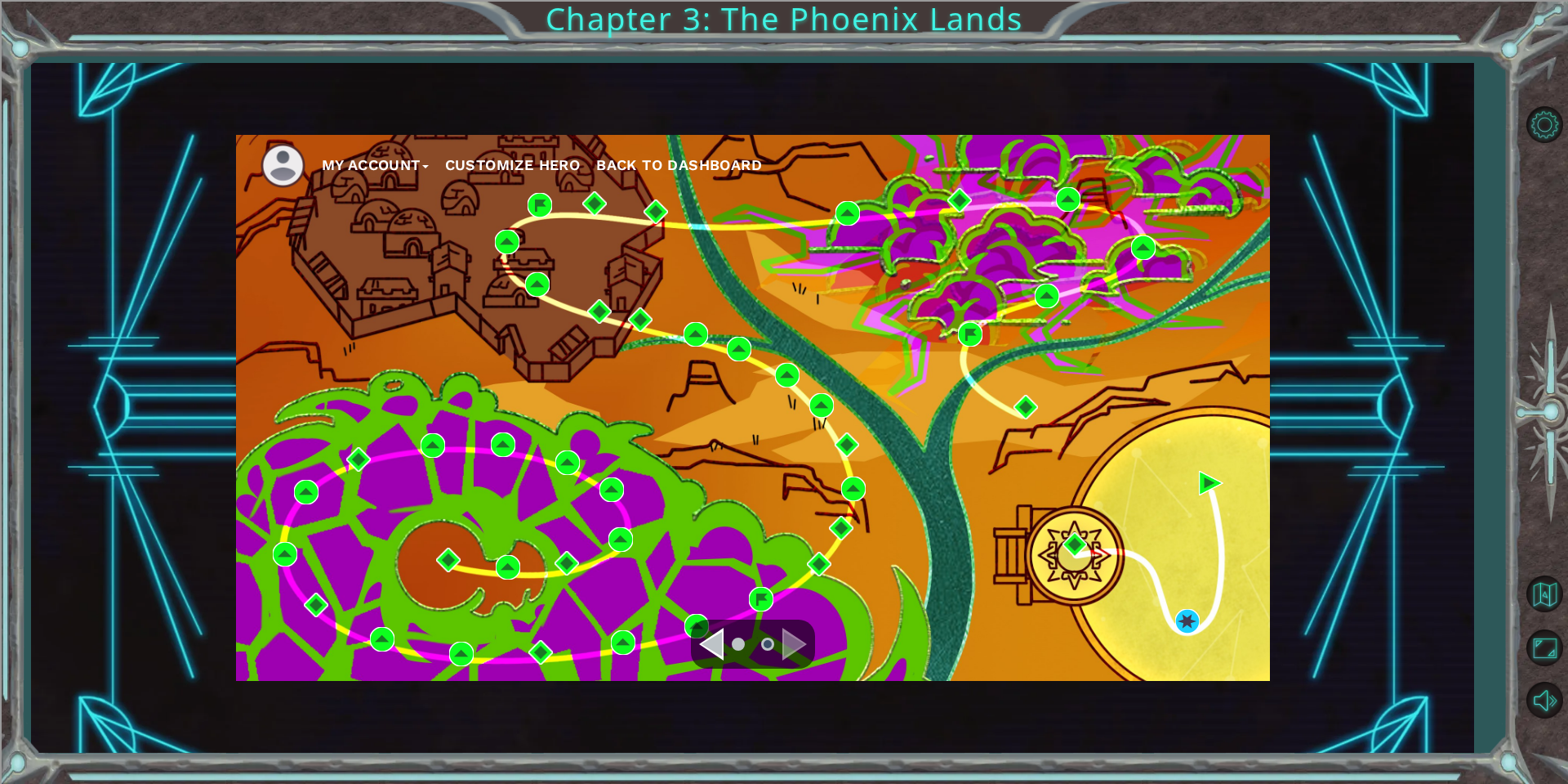
click at [719, 642] on div "Navigate to the previous page" at bounding box center [711, 643] width 25 height 33
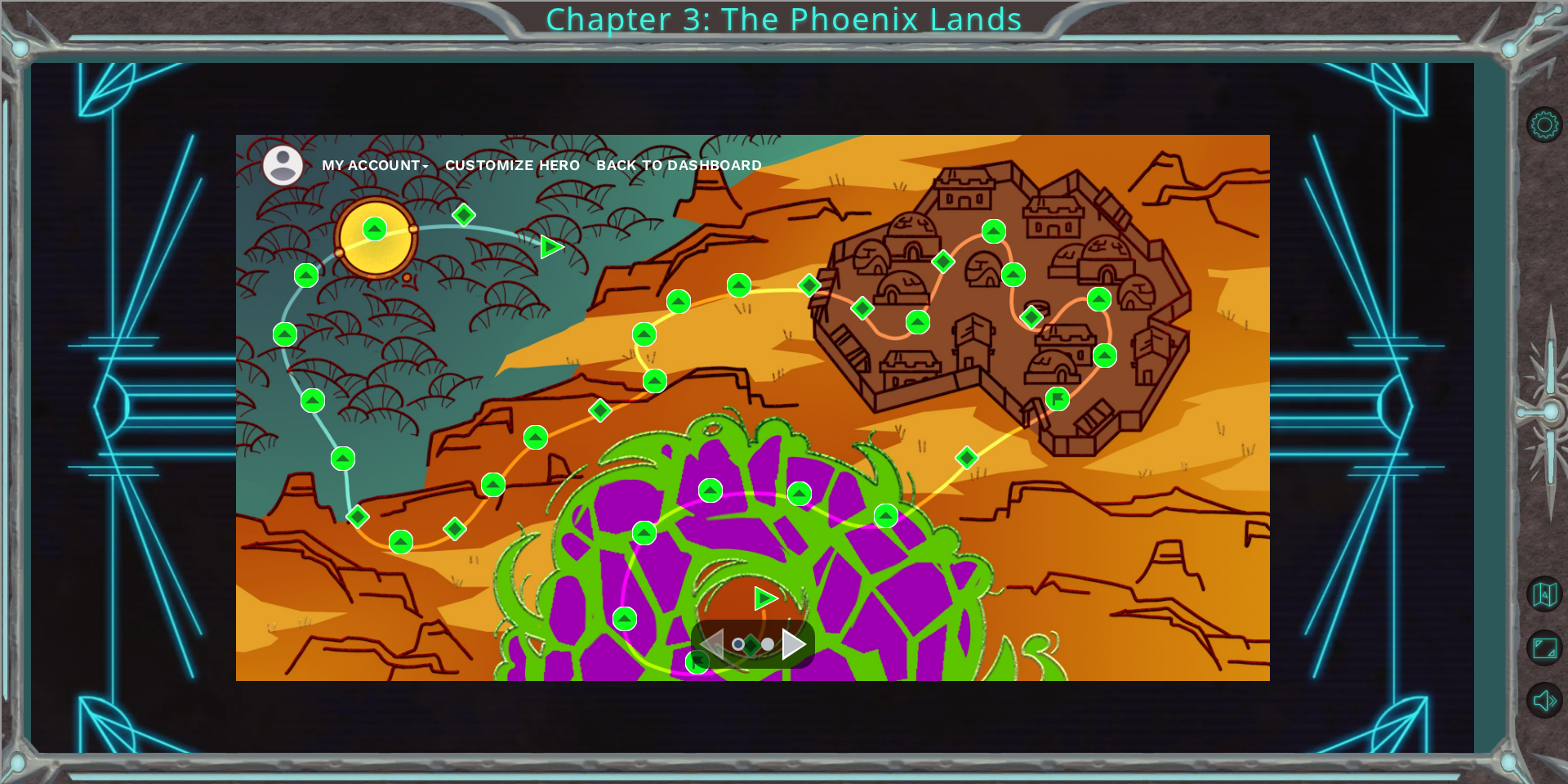
click at [789, 649] on div "Navigate to the next page" at bounding box center [794, 643] width 25 height 33
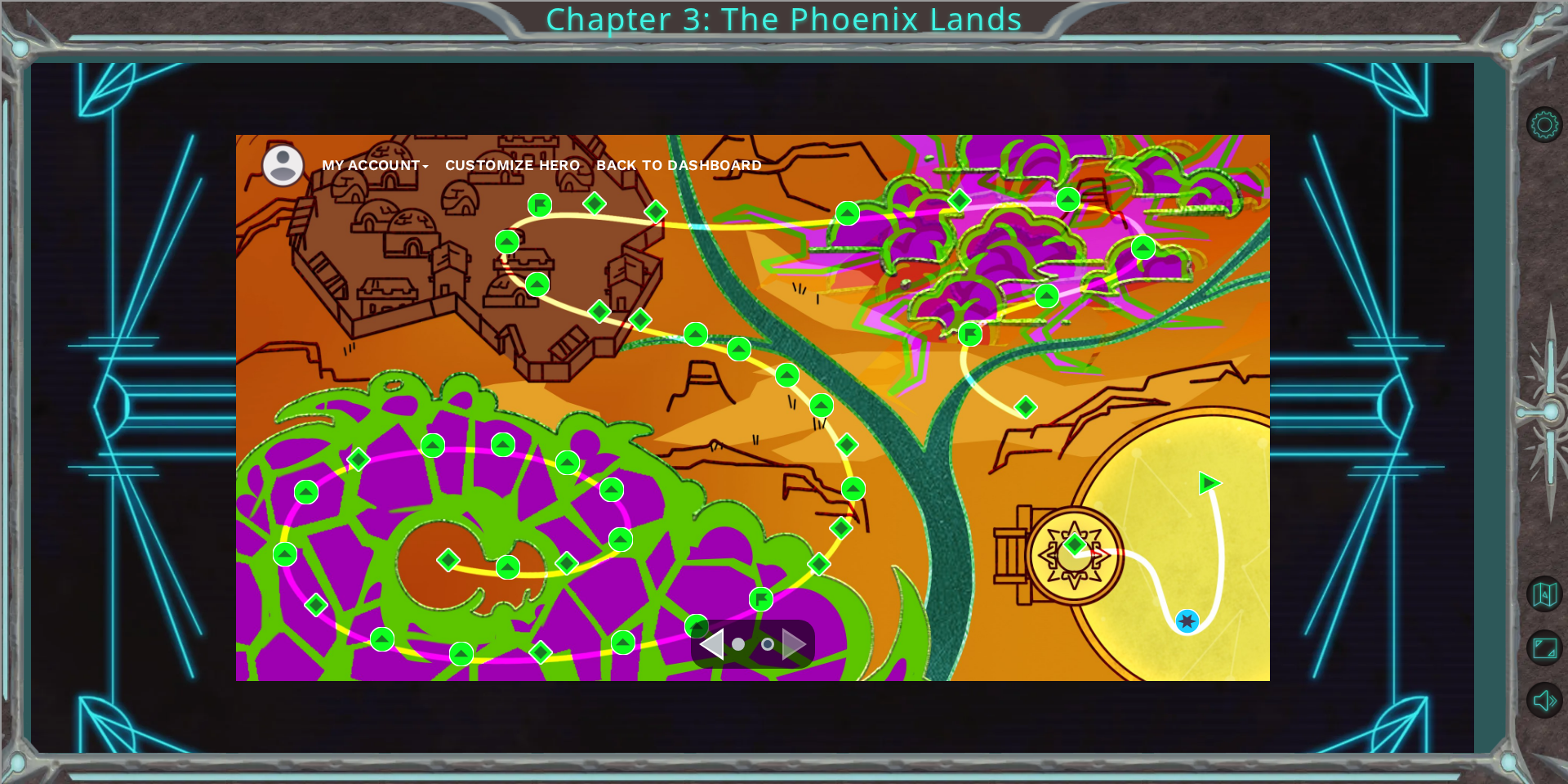
click at [641, 164] on span "Back to Dashboard" at bounding box center [679, 165] width 165 height 17
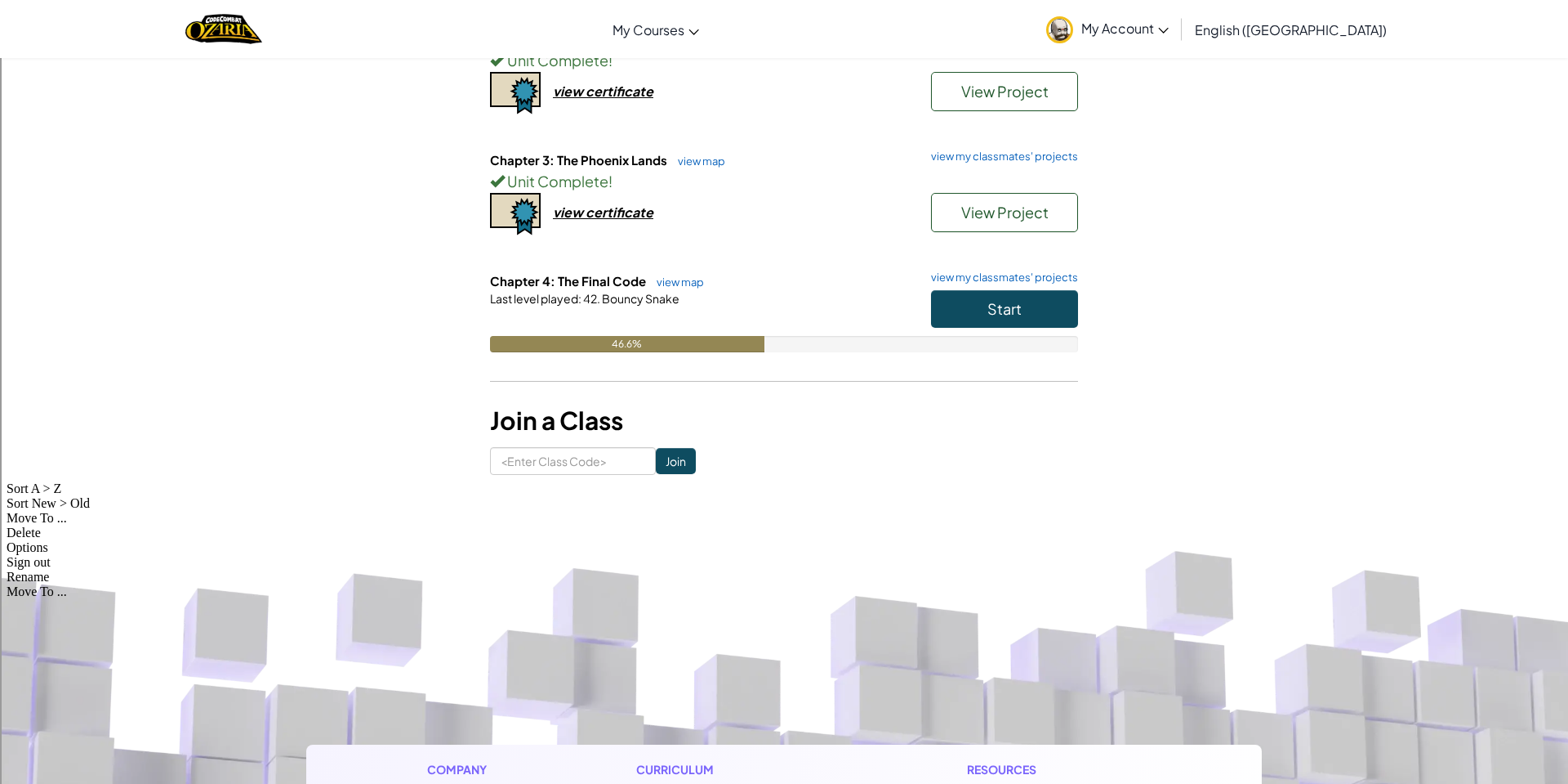
scroll to position [345, 0]
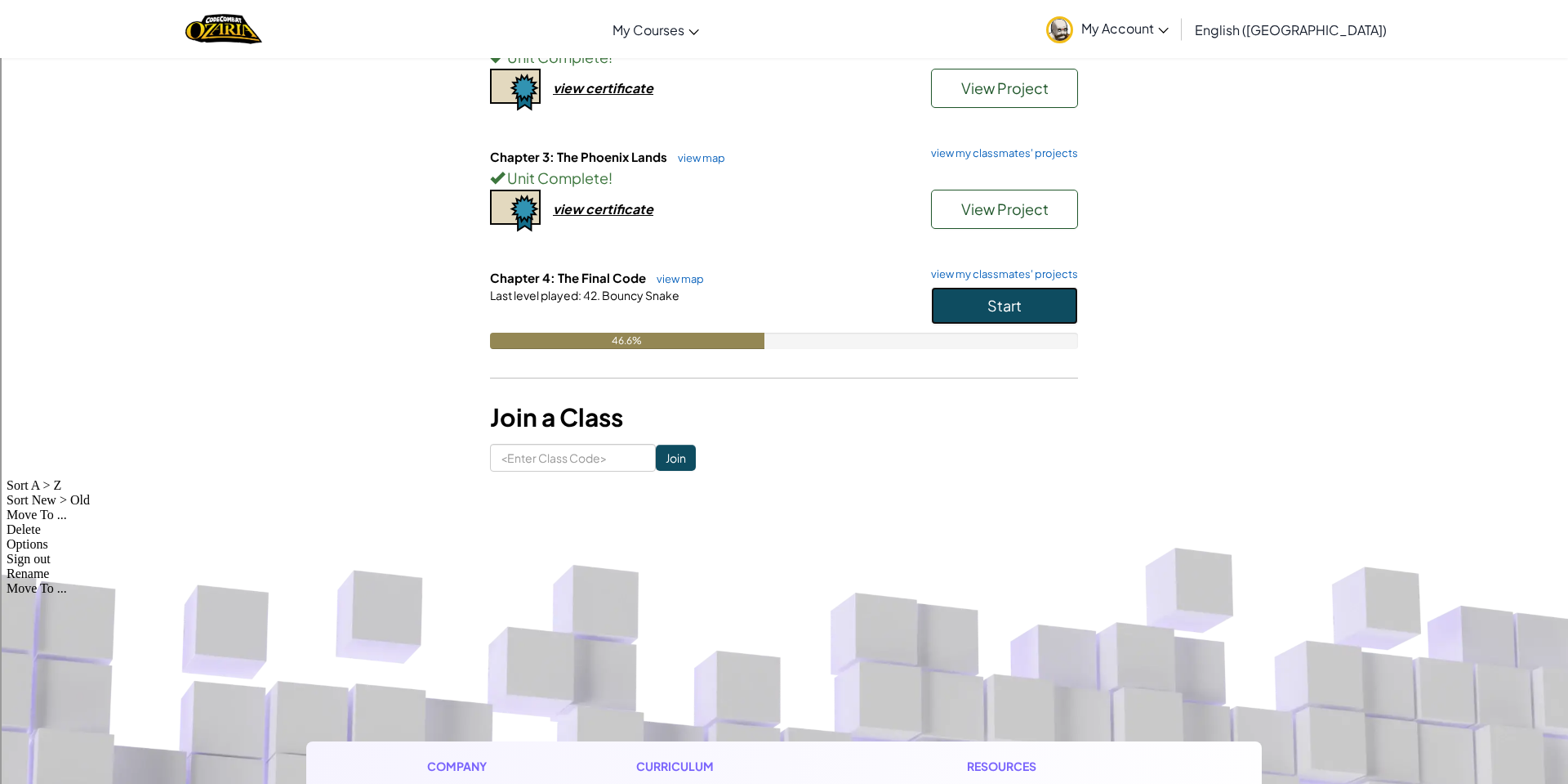
click at [985, 293] on button "Start" at bounding box center [1004, 306] width 147 height 38
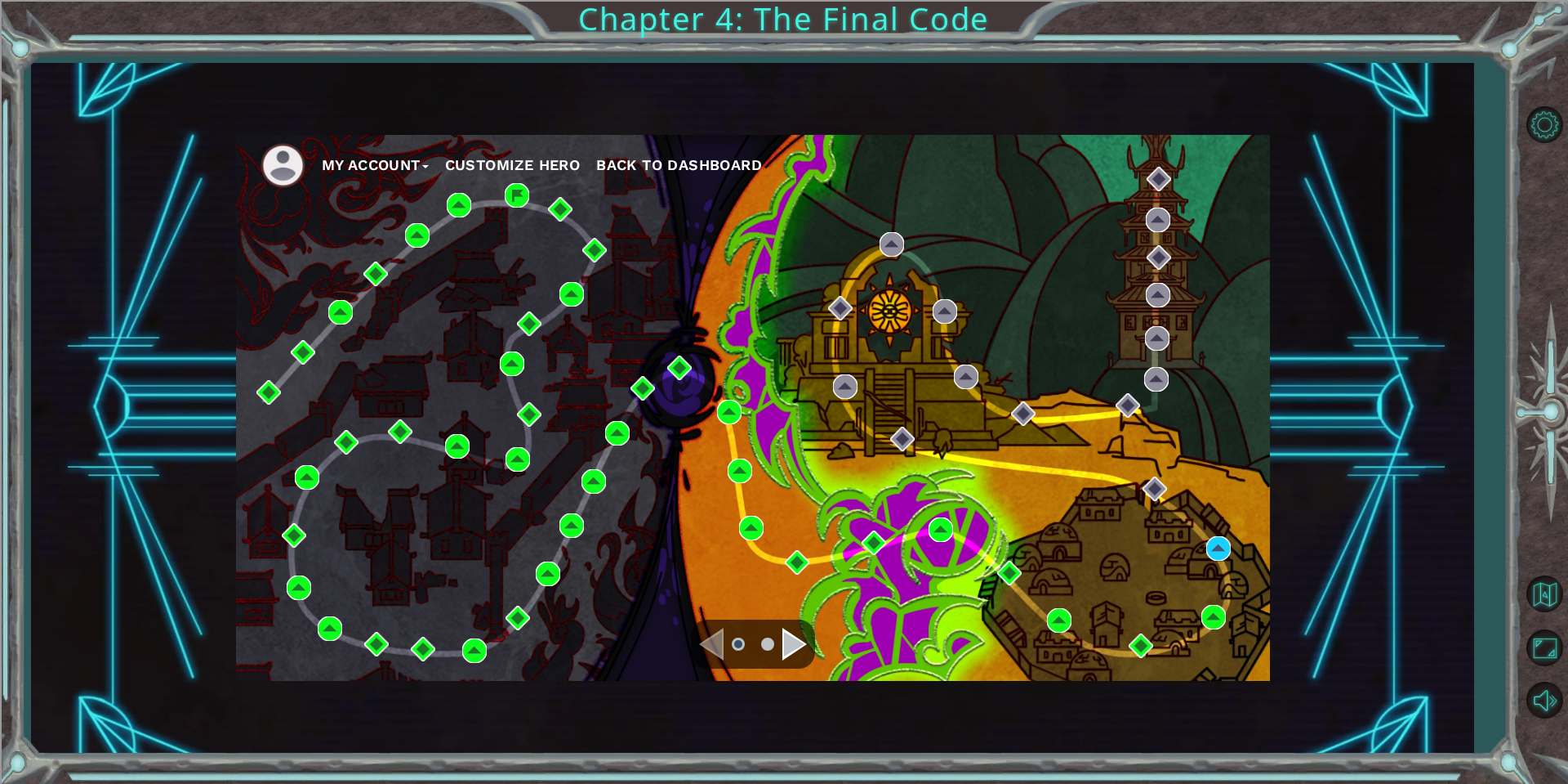
click at [793, 647] on div "Navigate to the next page" at bounding box center [794, 643] width 25 height 33
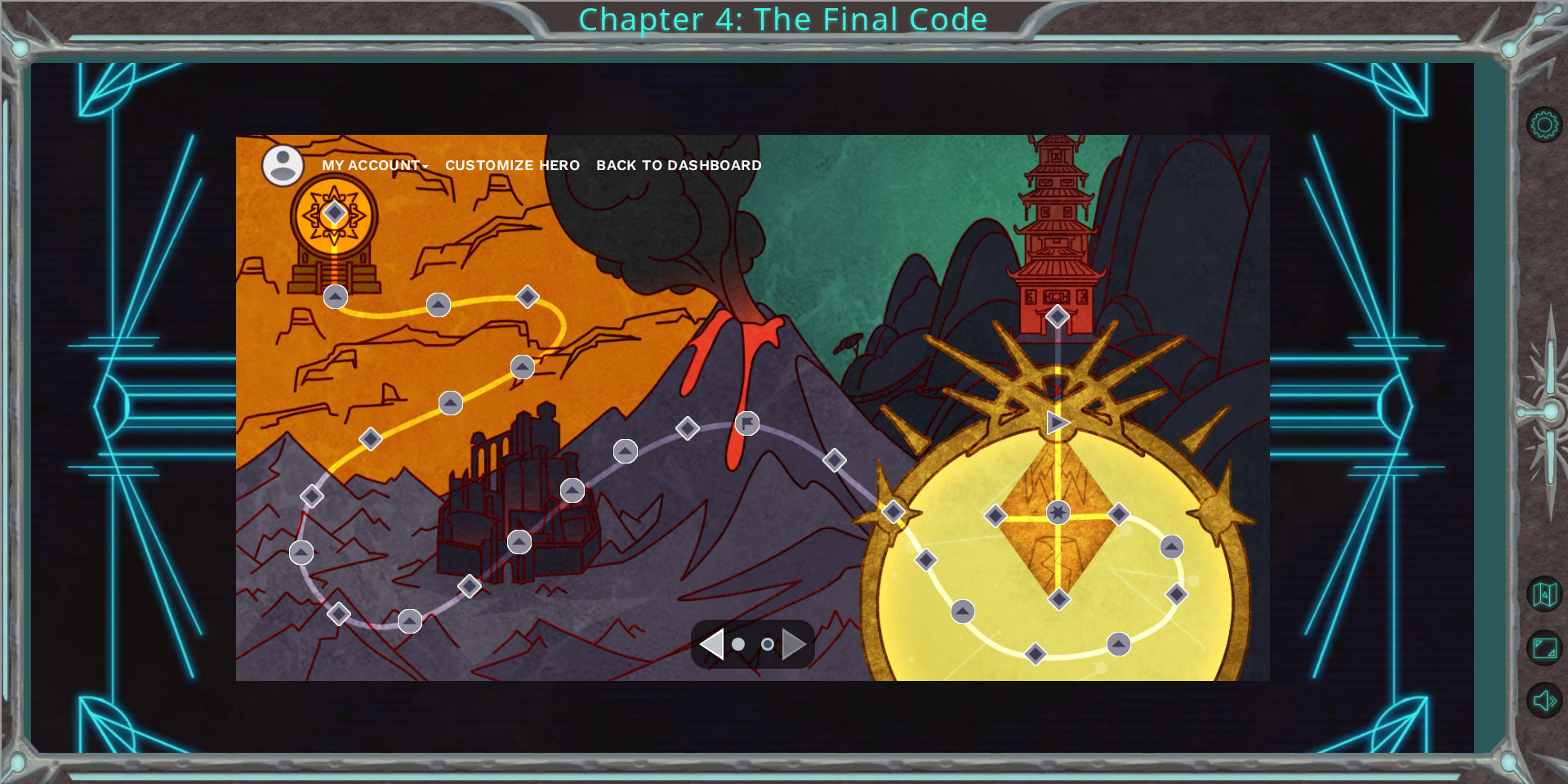
click at [716, 649] on div "Navigate to the previous page" at bounding box center [711, 643] width 25 height 33
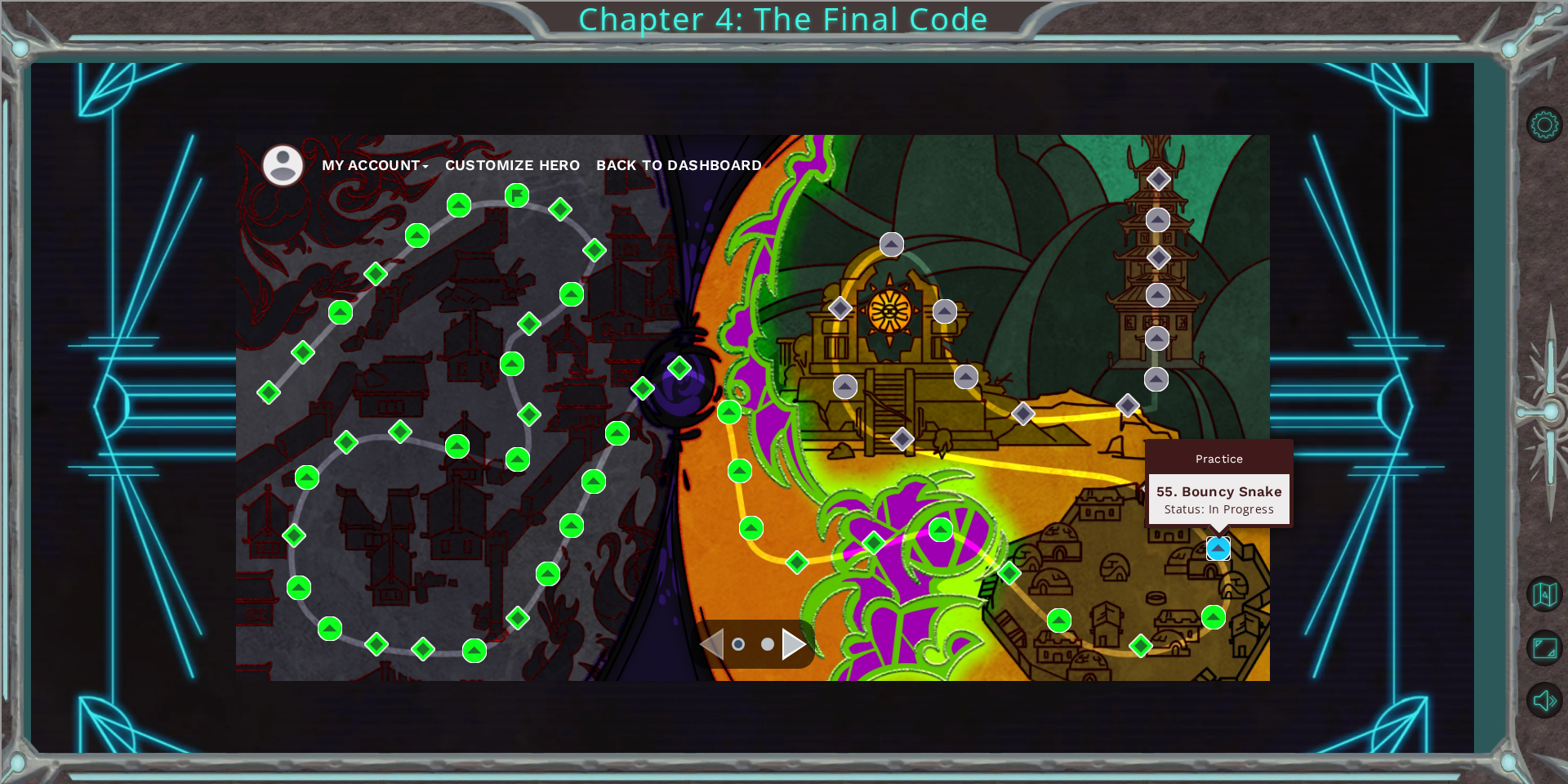
click at [1217, 555] on img at bounding box center [1218, 549] width 25 height 25
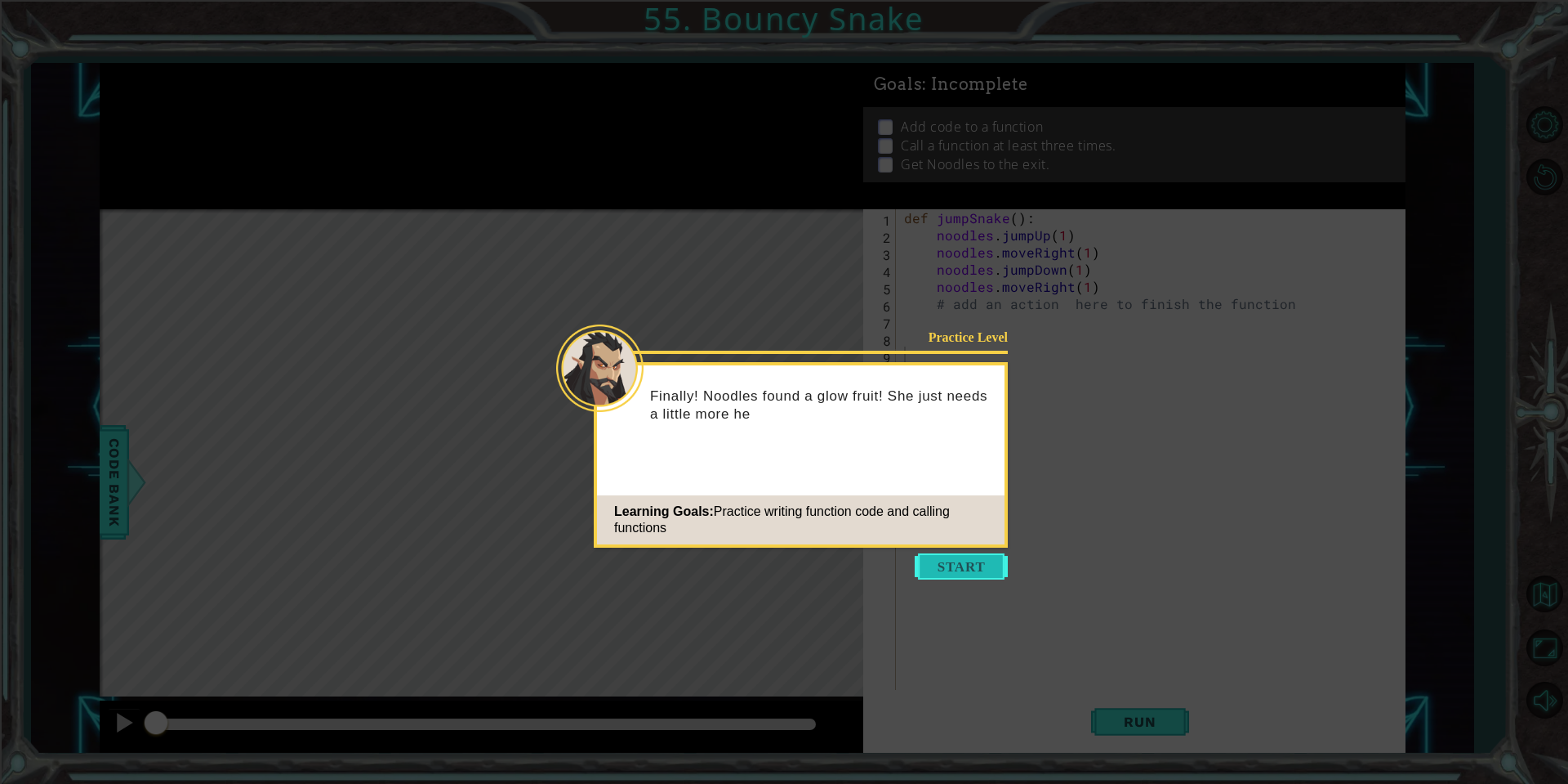
click at [950, 570] on button "Start" at bounding box center [961, 567] width 93 height 26
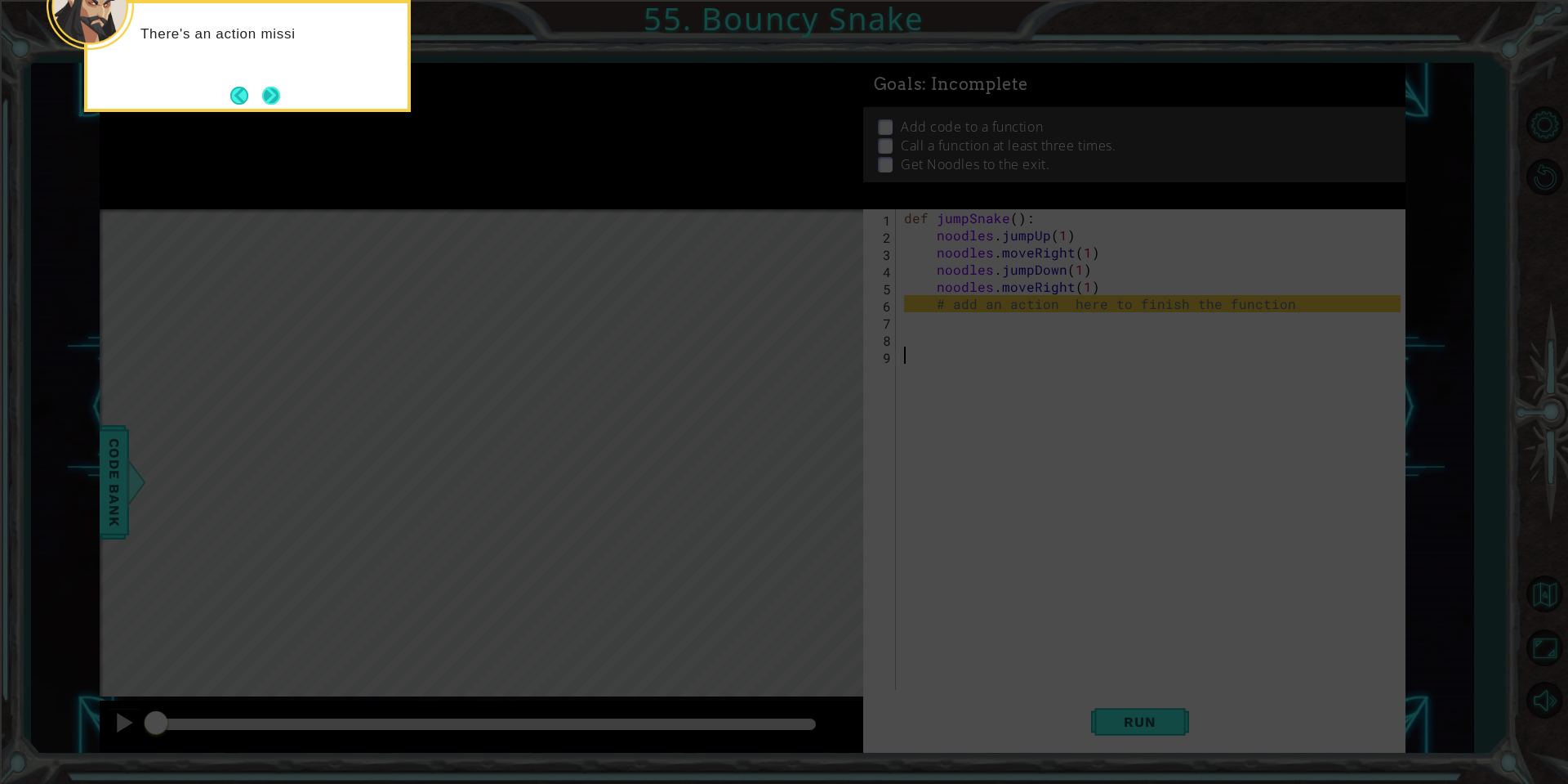
click at [270, 87] on button "Next" at bounding box center [271, 96] width 18 height 18
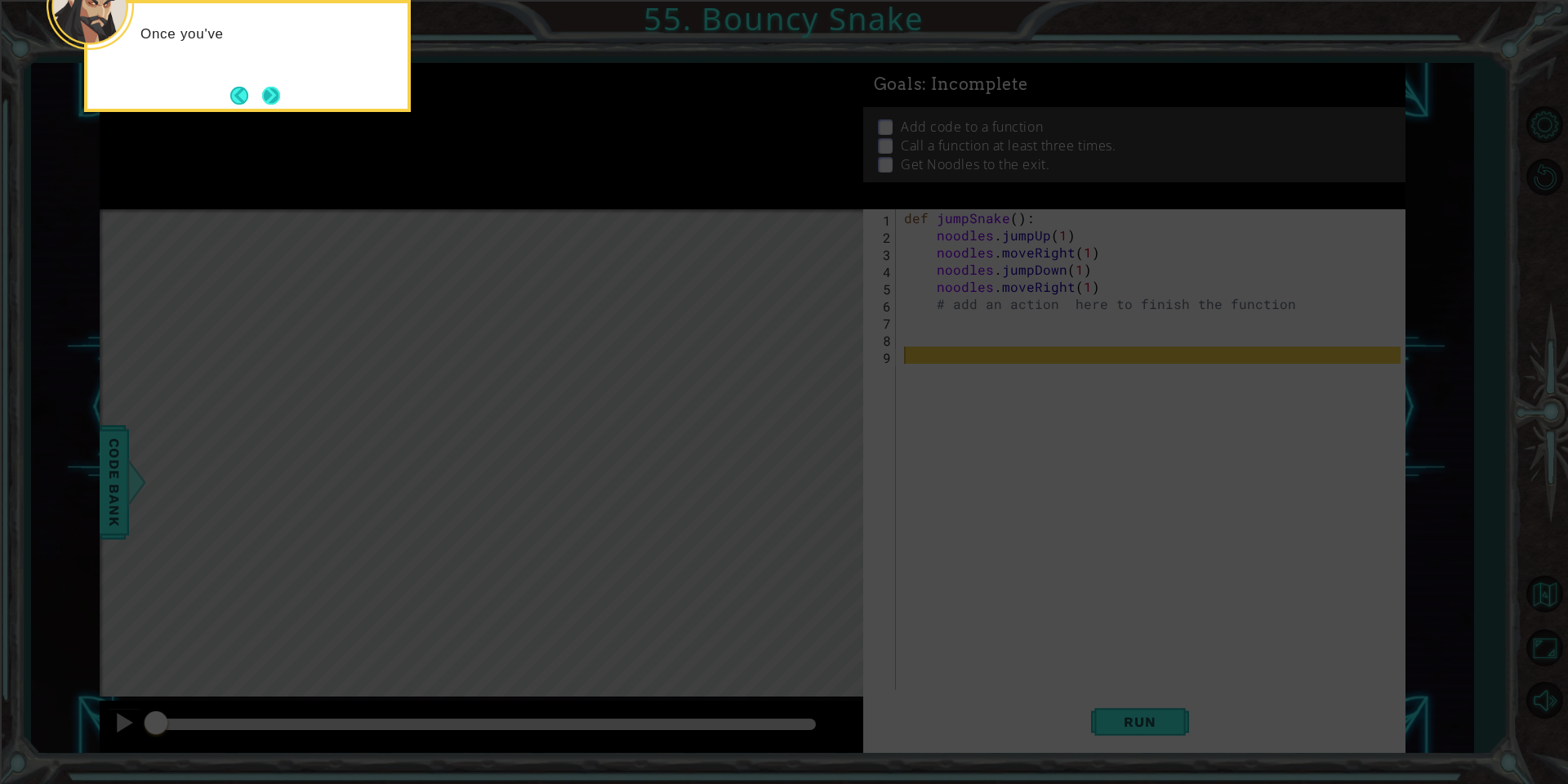
click at [276, 98] on button "Next" at bounding box center [271, 96] width 18 height 18
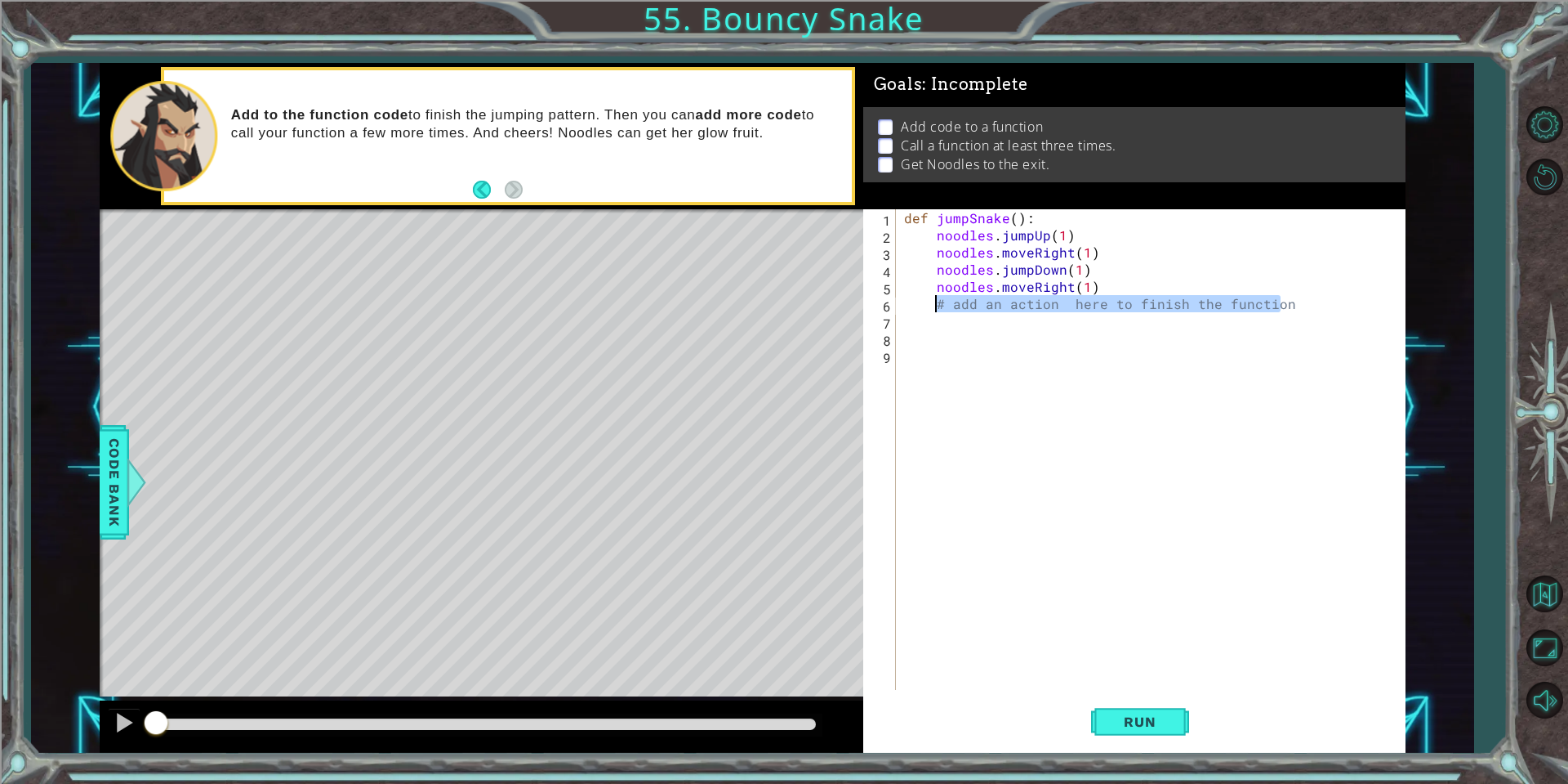
drag, startPoint x: 1299, startPoint y: 310, endPoint x: 938, endPoint y: 298, distance: 361.2
click at [938, 298] on div "def jumpSnake ( ) : noodles . jumpUp ( 1 ) noodles . moveRight ( 1 ) noodles . …" at bounding box center [1155, 467] width 508 height 515
type textarea "# add an action here to finish the function"
